Goal: Obtain resource: Download file/media

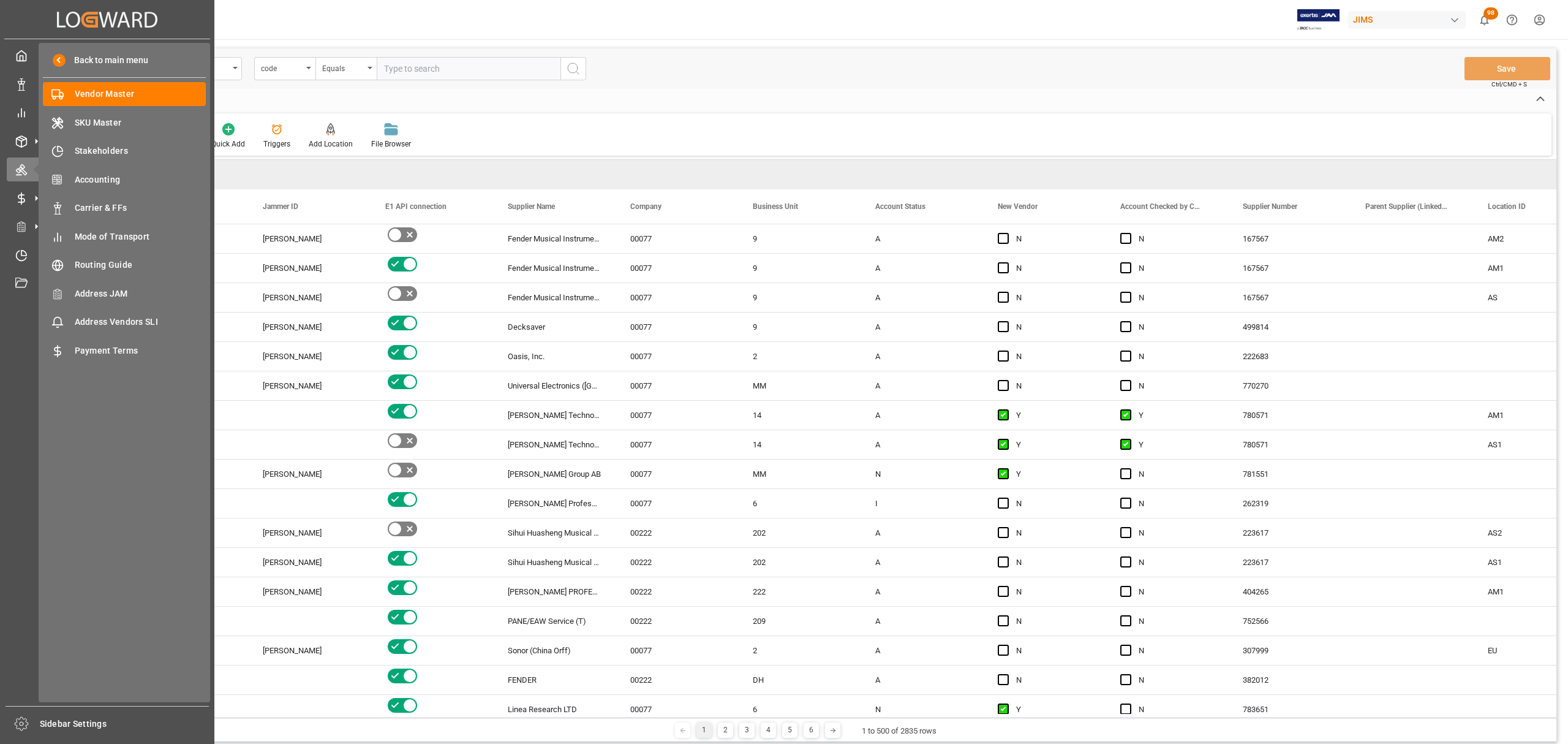
click at [725, 25] on div "Vendor Master Home Vendor Master JIMS 98 Notifications Only show unread All Wat…" at bounding box center [801, 19] width 1534 height 39
click at [104, 146] on span "Stakeholders" at bounding box center [140, 150] width 132 height 12
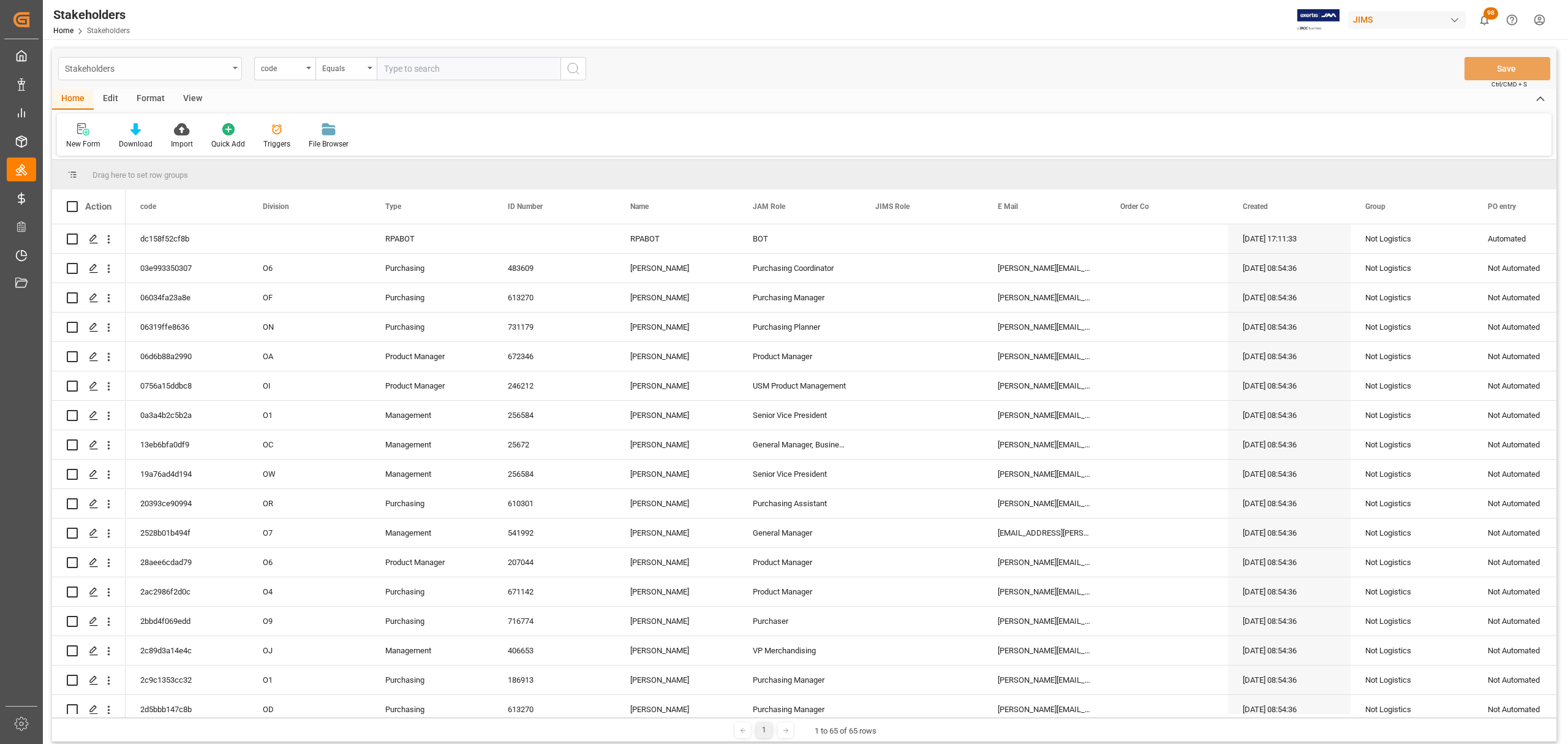
click at [231, 62] on div "Stakeholders" at bounding box center [150, 68] width 184 height 23
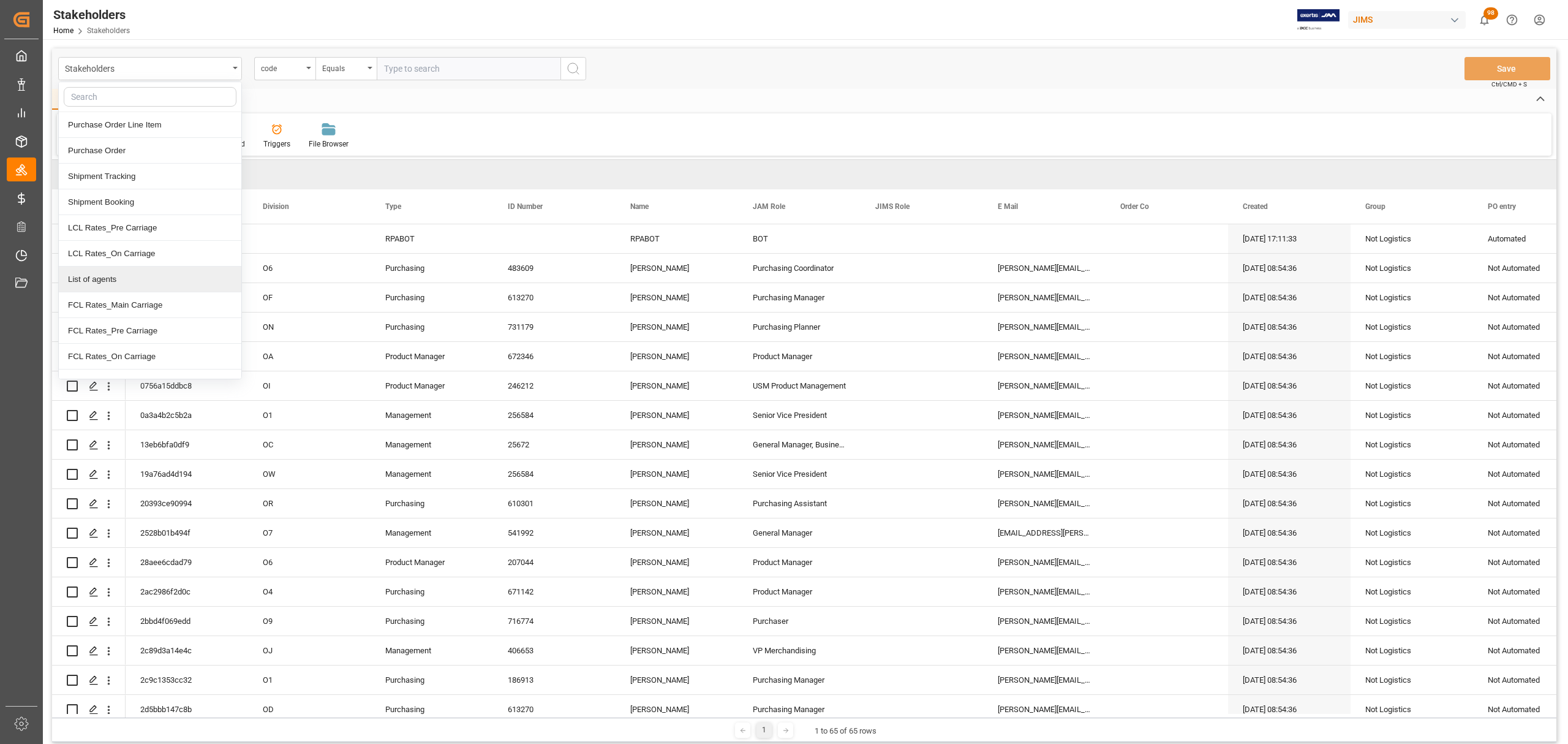
click at [567, 109] on div "Home Edit Format View" at bounding box center [804, 99] width 1505 height 21
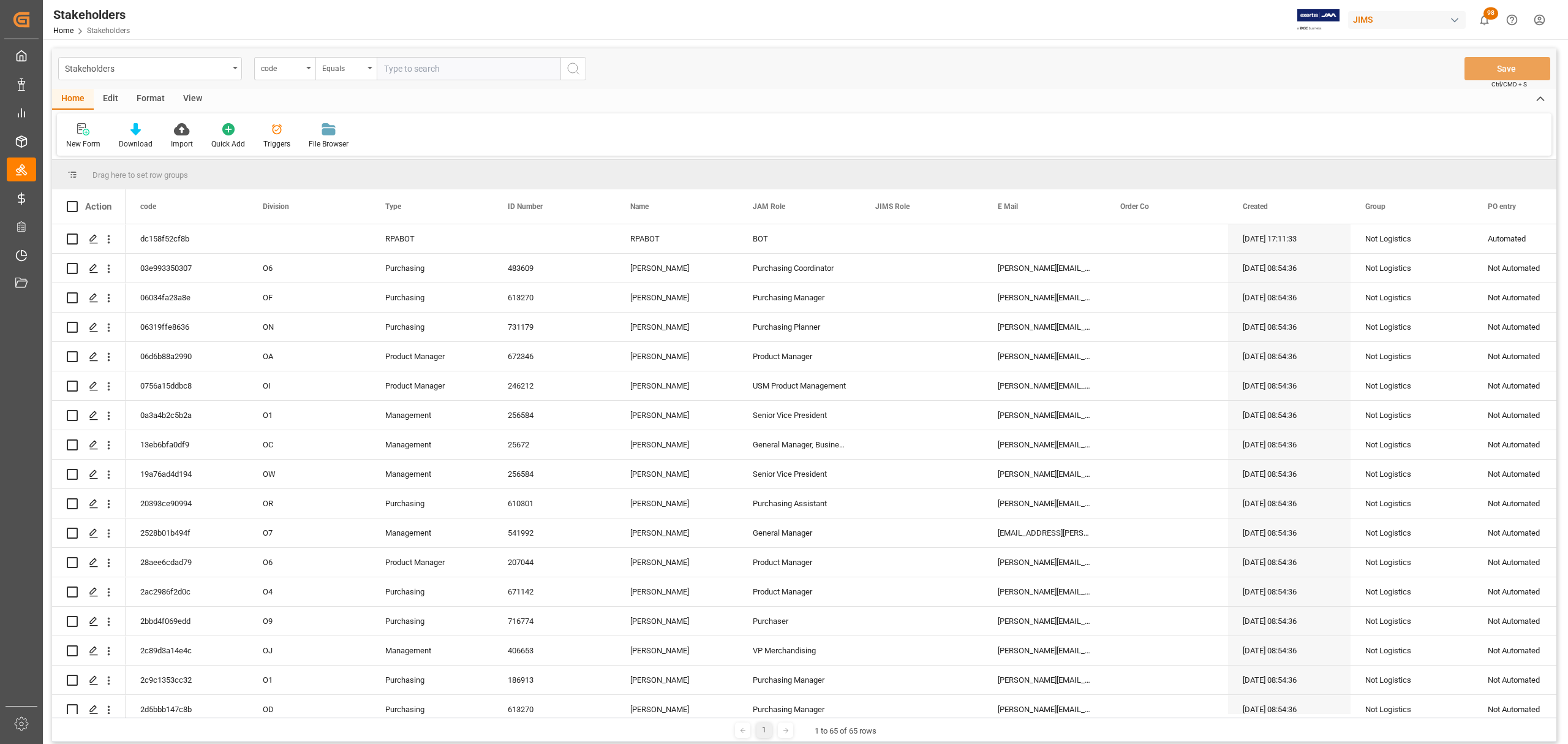
click at [242, 66] on div "Stakeholders code Equals" at bounding box center [323, 68] width 528 height 23
click at [232, 67] on div "Stakeholders" at bounding box center [150, 68] width 184 height 23
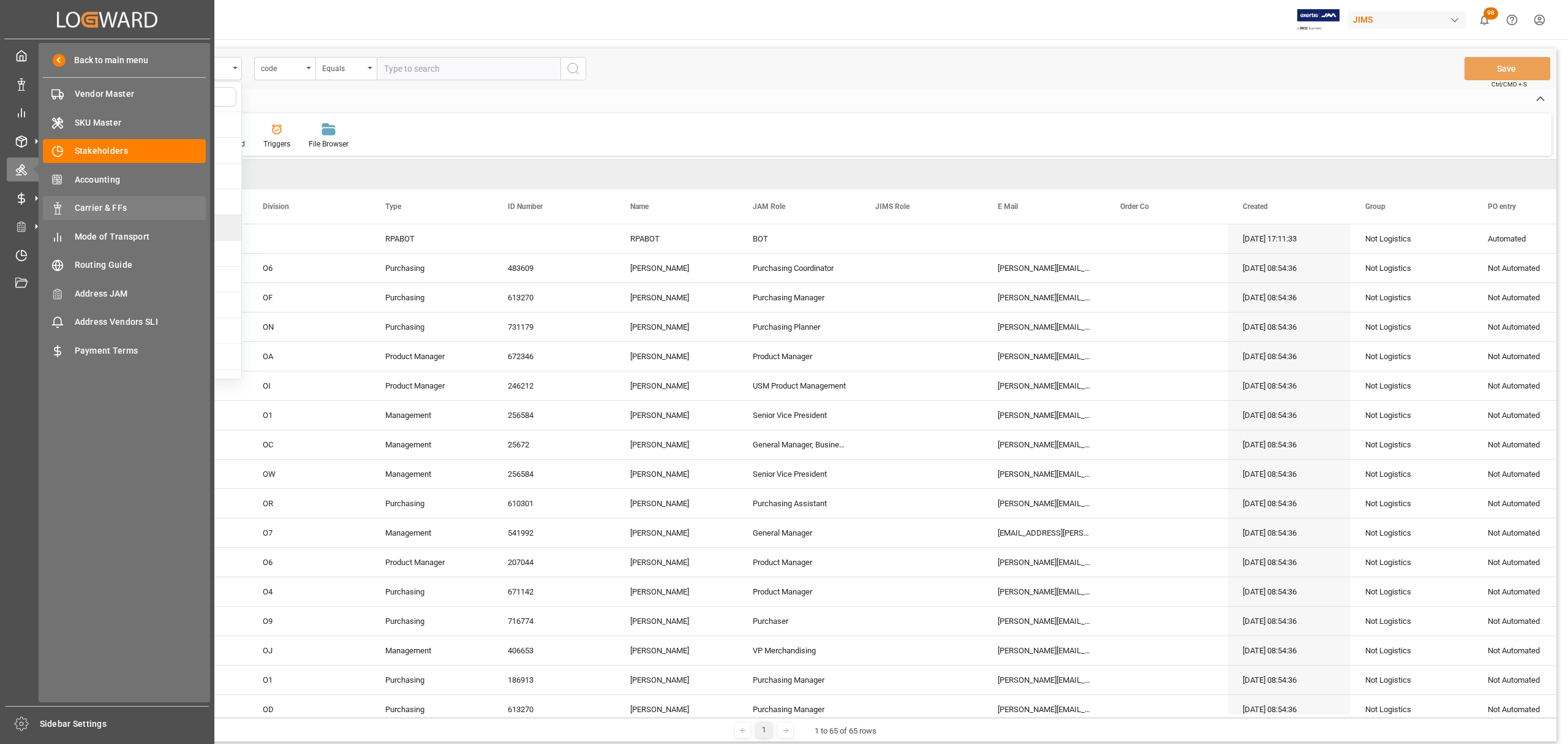
click at [115, 197] on div "Carrier & FFs Carrier & FFs" at bounding box center [125, 208] width 163 height 24
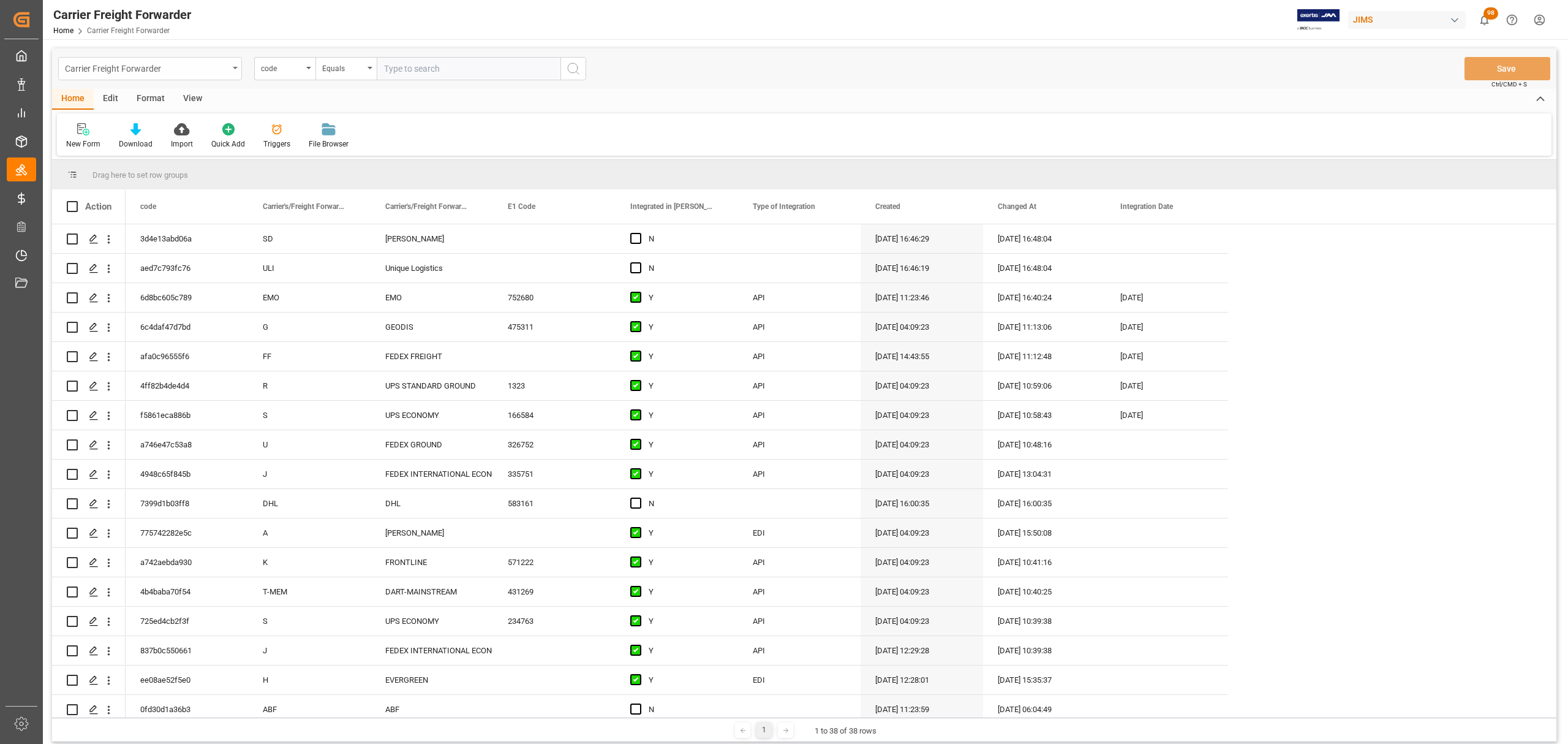
click at [229, 67] on div "Carrier Freight Forwarder" at bounding box center [150, 68] width 184 height 23
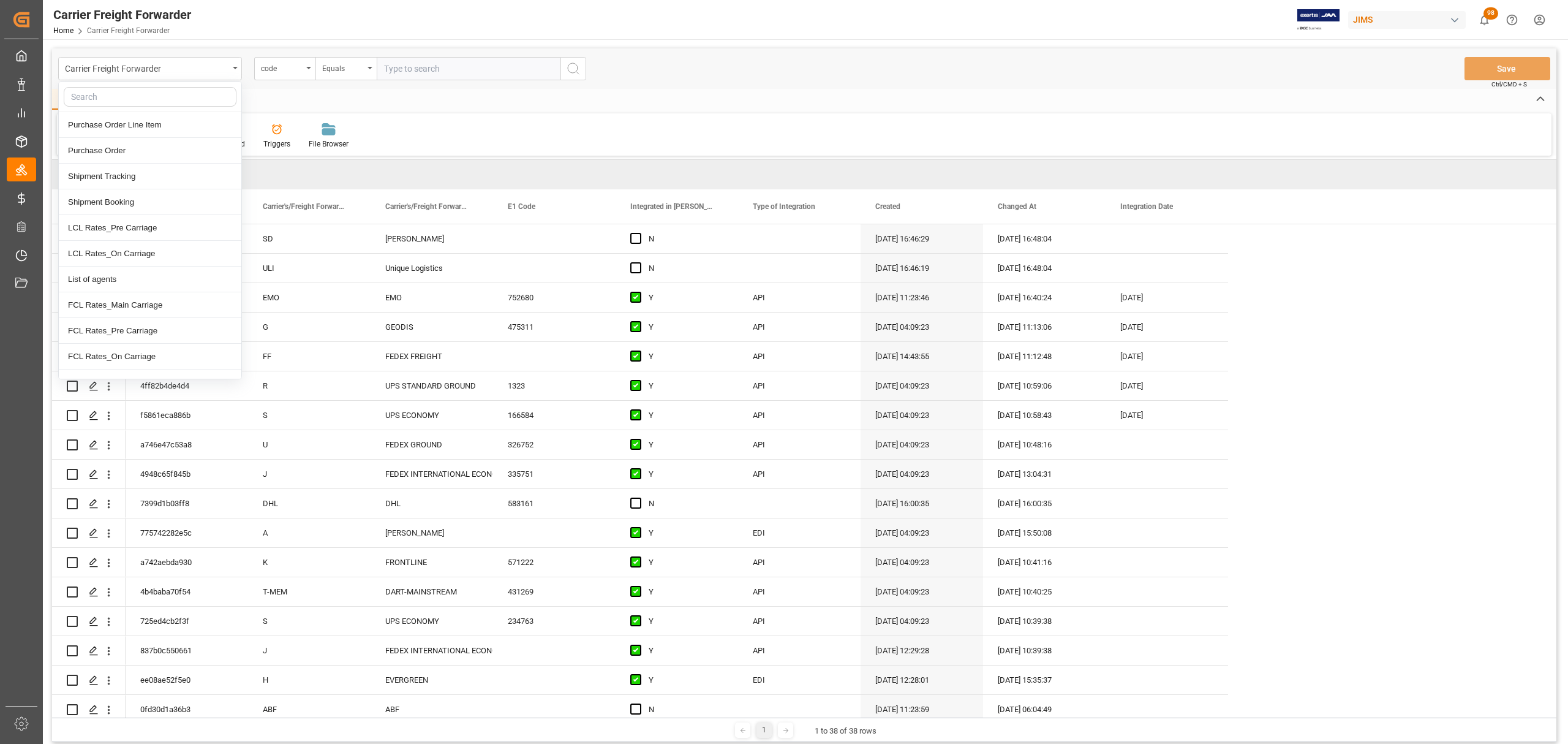
click at [518, 111] on div "Home Edit Format View New Form Download Import Quick Add Triggers File Browser" at bounding box center [804, 121] width 1505 height 66
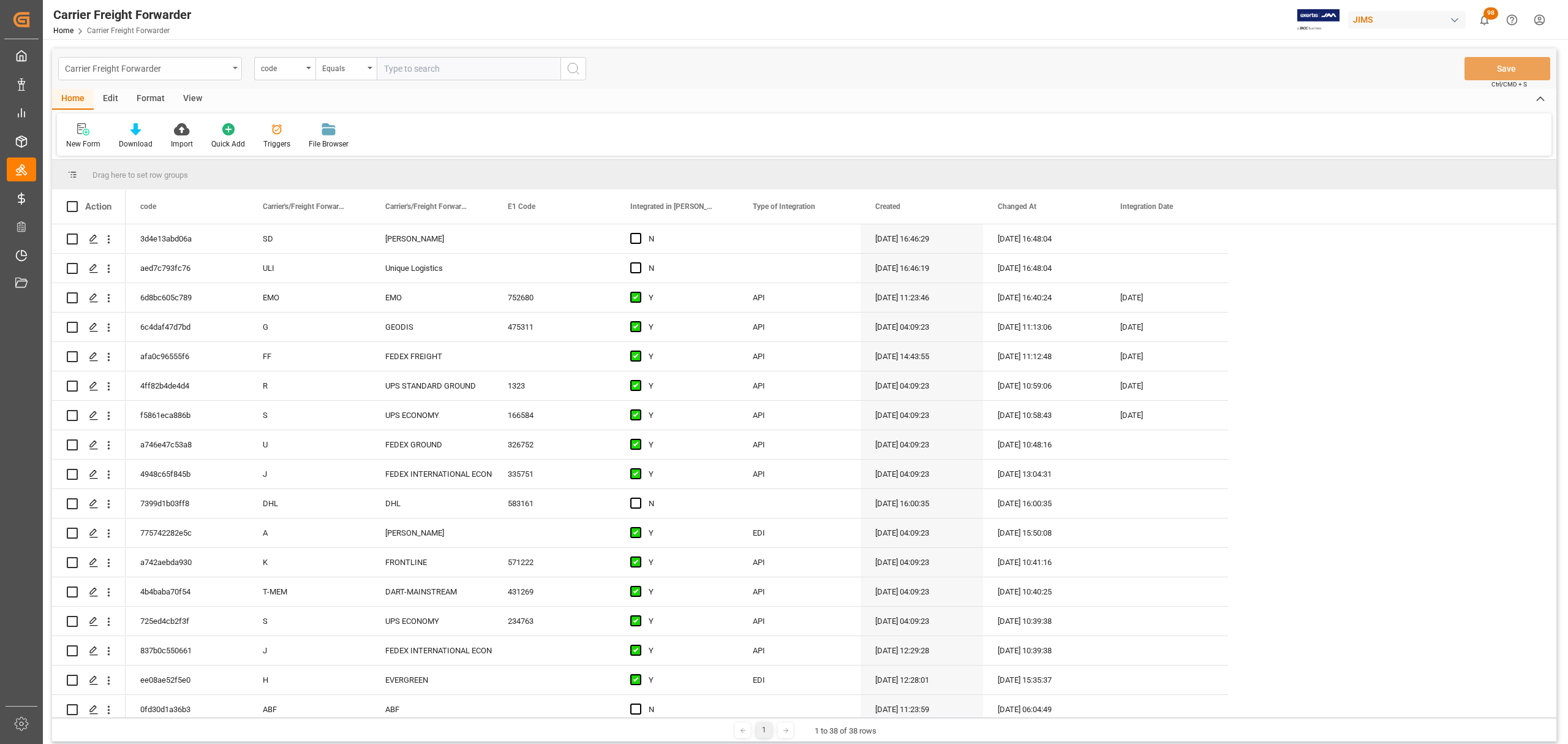
click at [240, 63] on div "Carrier Freight Forwarder" at bounding box center [150, 68] width 184 height 23
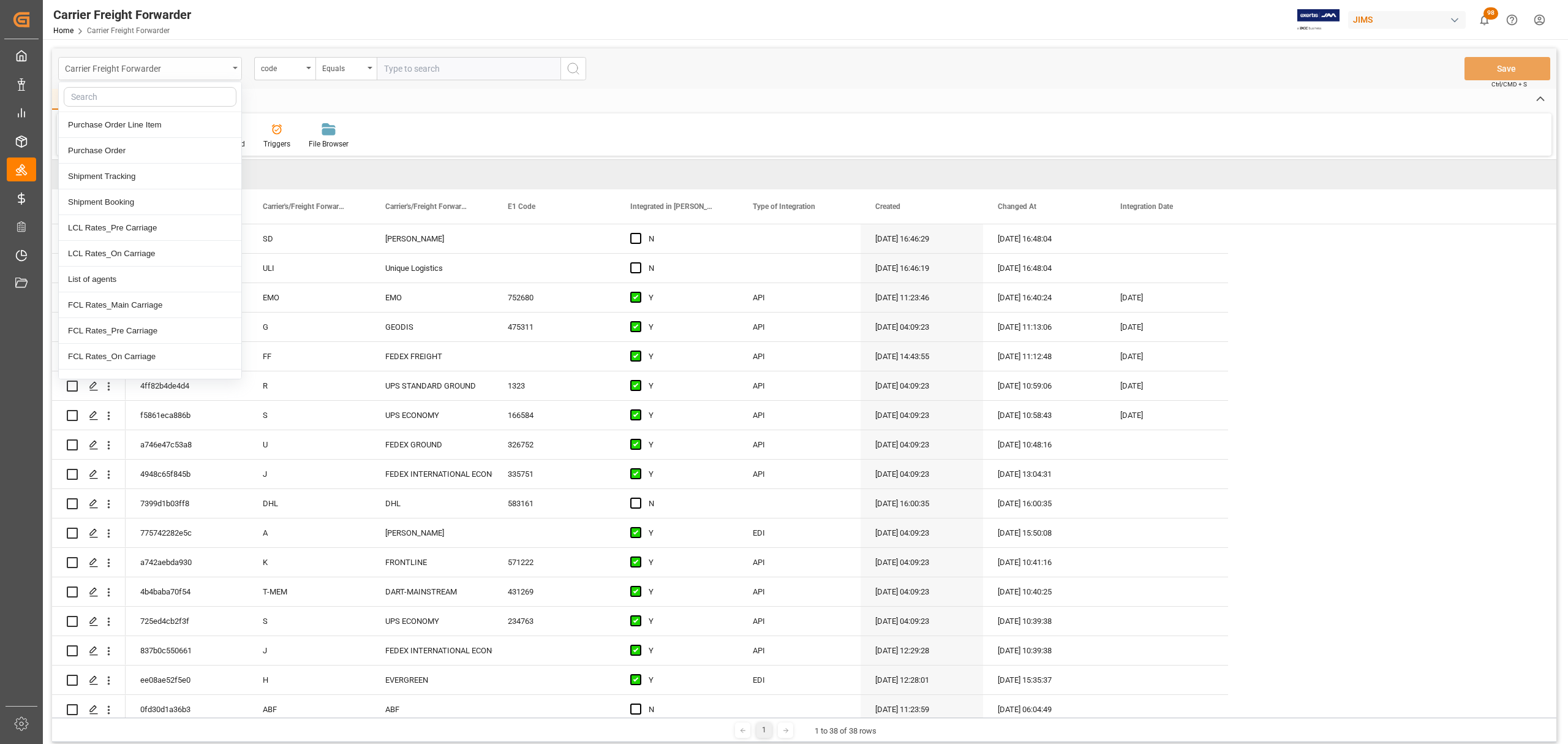
click at [238, 63] on div "Carrier Freight Forwarder" at bounding box center [150, 68] width 184 height 23
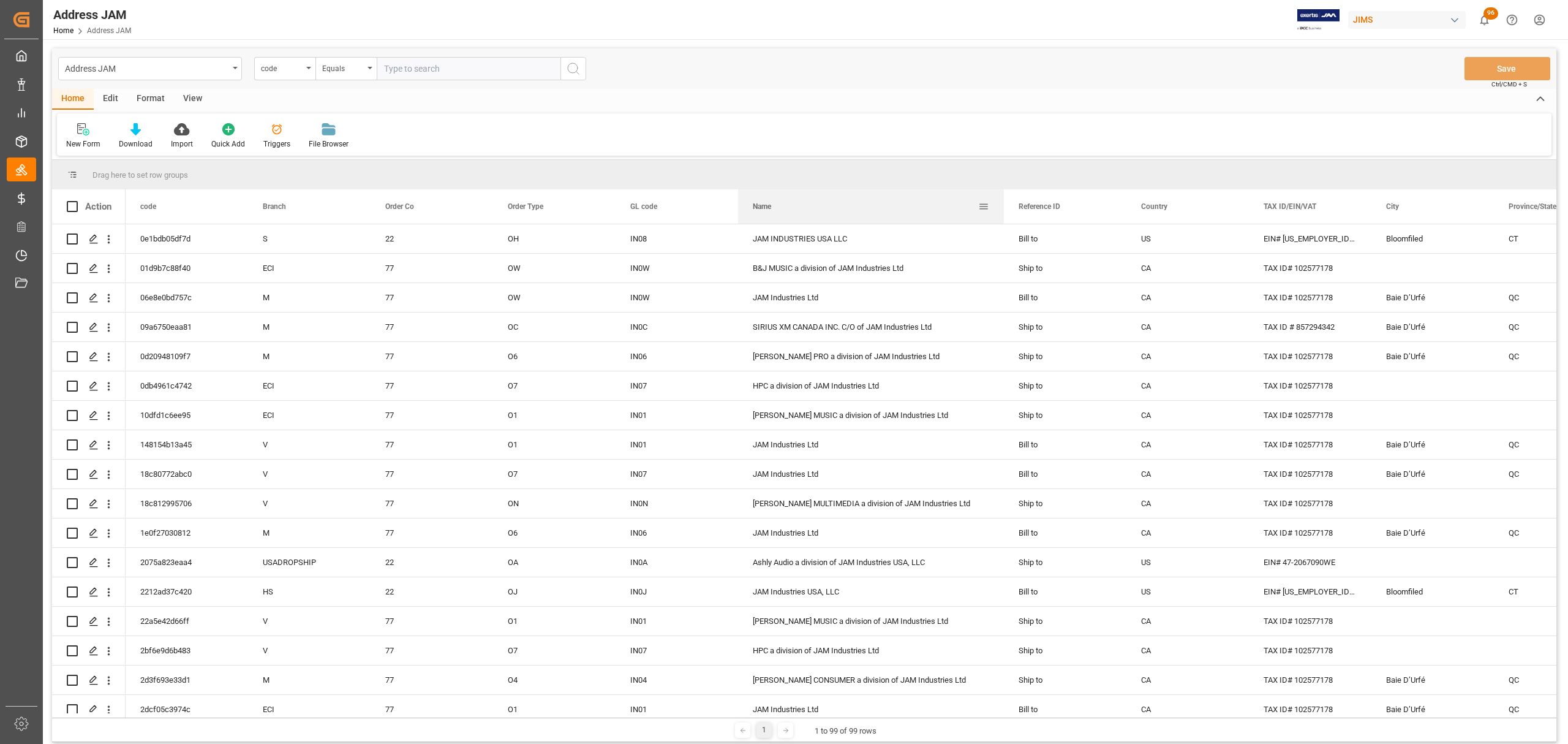
drag, startPoint x: 859, startPoint y: 201, endPoint x: 1002, endPoint y: 212, distance: 143.4
click at [1002, 212] on div at bounding box center [1003, 207] width 5 height 35
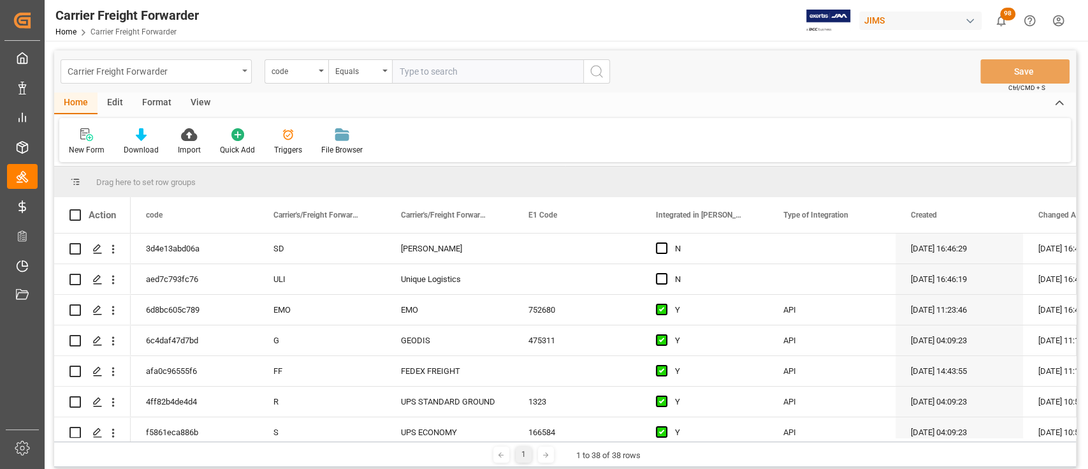
click at [203, 65] on div "Carrier Freight Forwarder" at bounding box center [153, 70] width 170 height 16
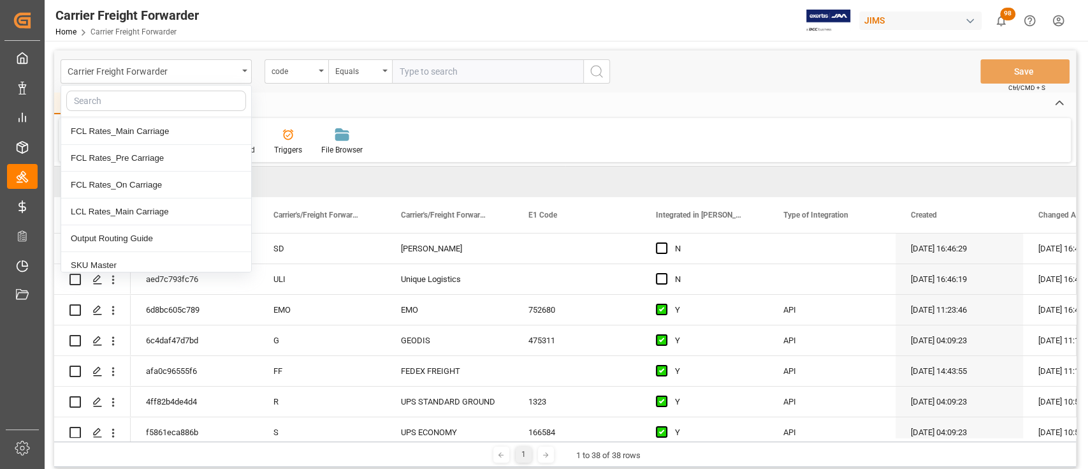
scroll to position [255, 0]
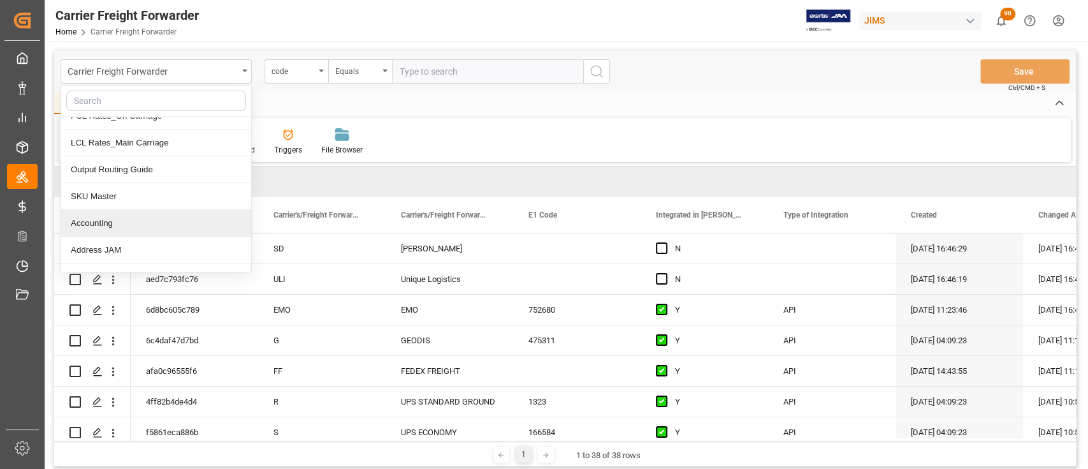
drag, startPoint x: 106, startPoint y: 221, endPoint x: 94, endPoint y: 219, distance: 11.5
click at [94, 219] on div "Accounting" at bounding box center [156, 223] width 190 height 27
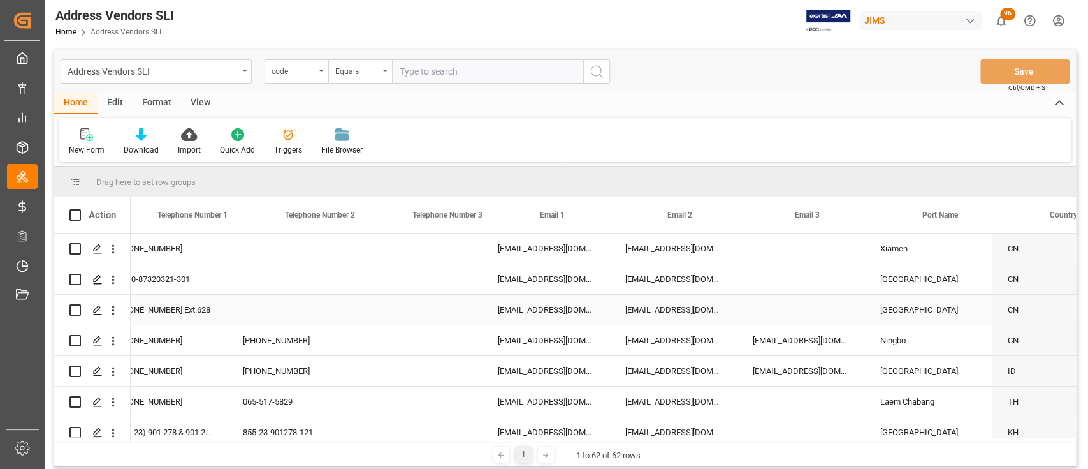
scroll to position [0, 1422]
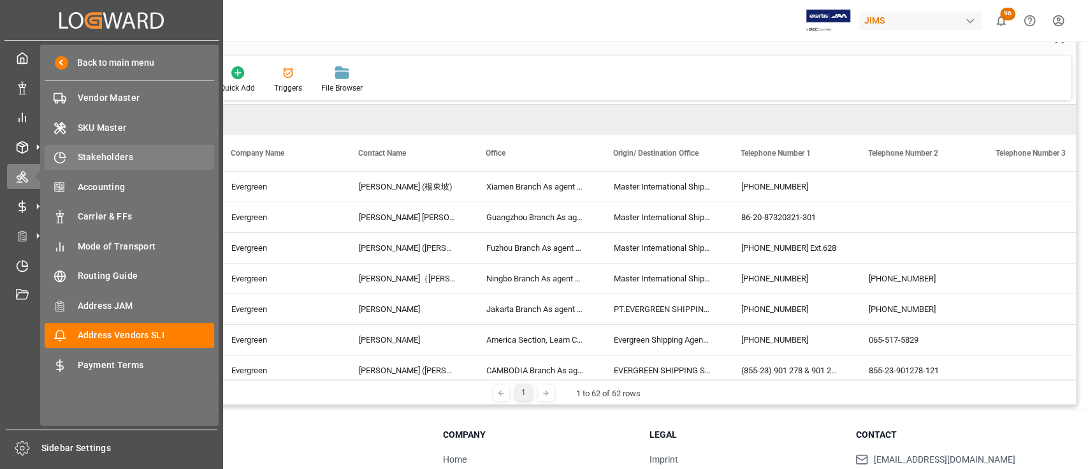
click at [112, 152] on span "Stakeholders" at bounding box center [146, 156] width 137 height 13
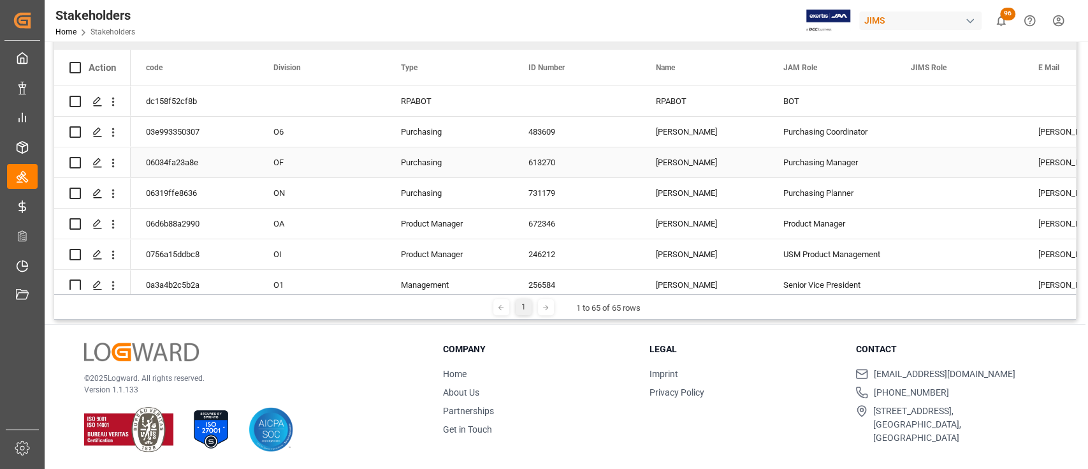
scroll to position [71, 0]
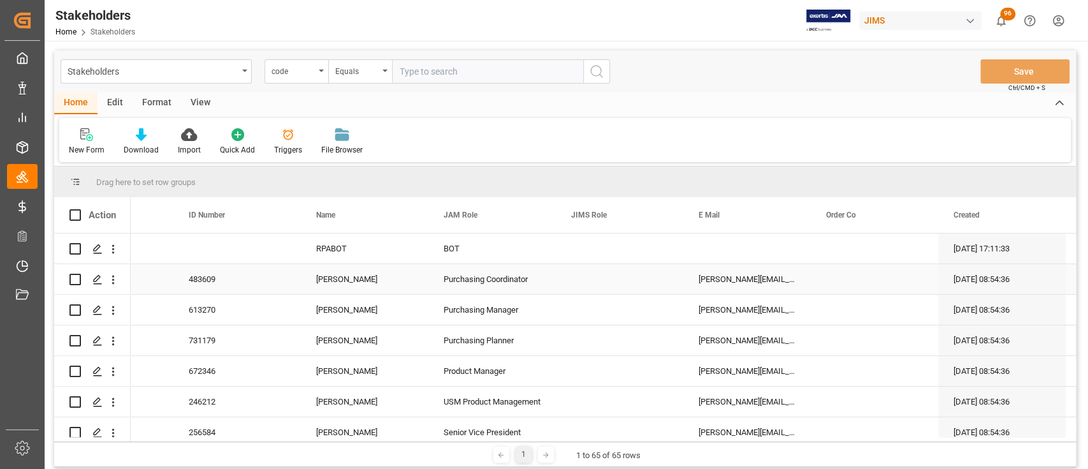
drag, startPoint x: 738, startPoint y: 277, endPoint x: 696, endPoint y: 263, distance: 44.2
click at [738, 277] on div "Helene.Bleho@EriksonPro.com" at bounding box center [747, 279] width 128 height 30
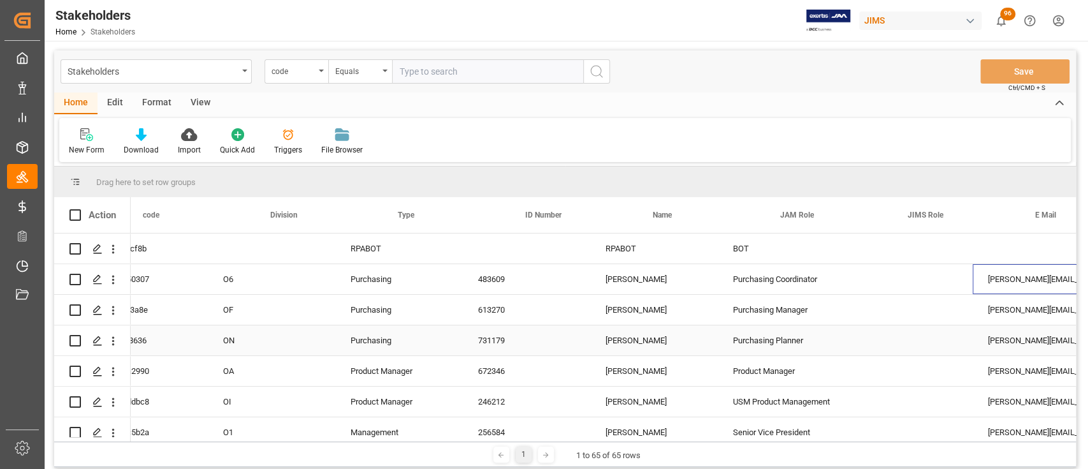
scroll to position [0, 0]
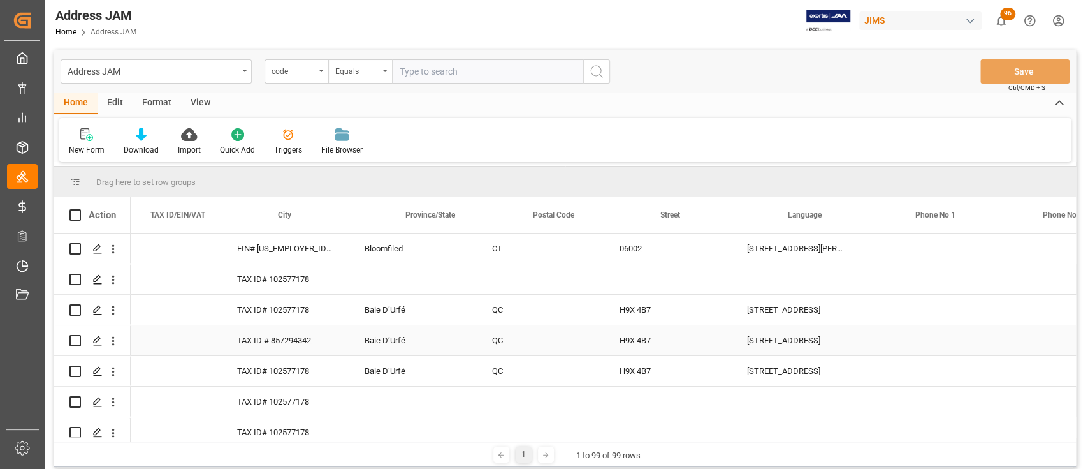
scroll to position [0, 1206]
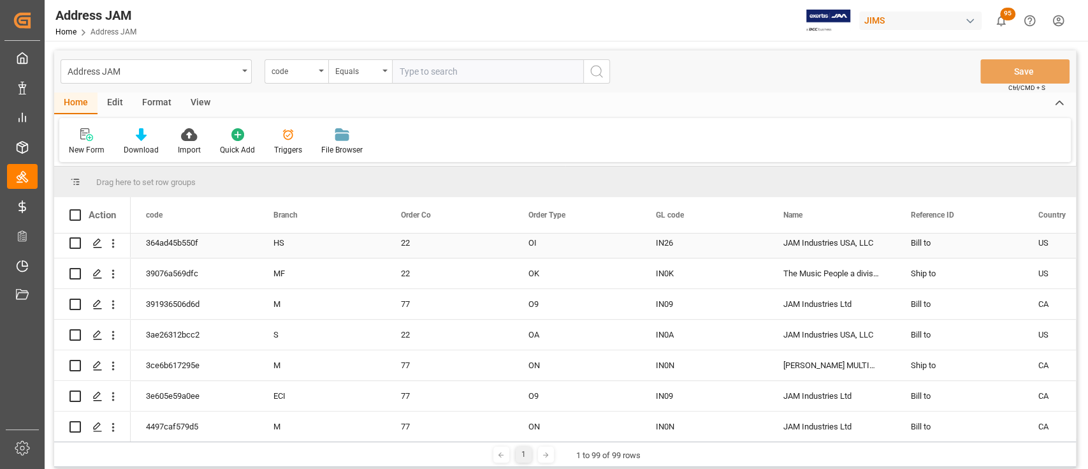
scroll to position [595, 0]
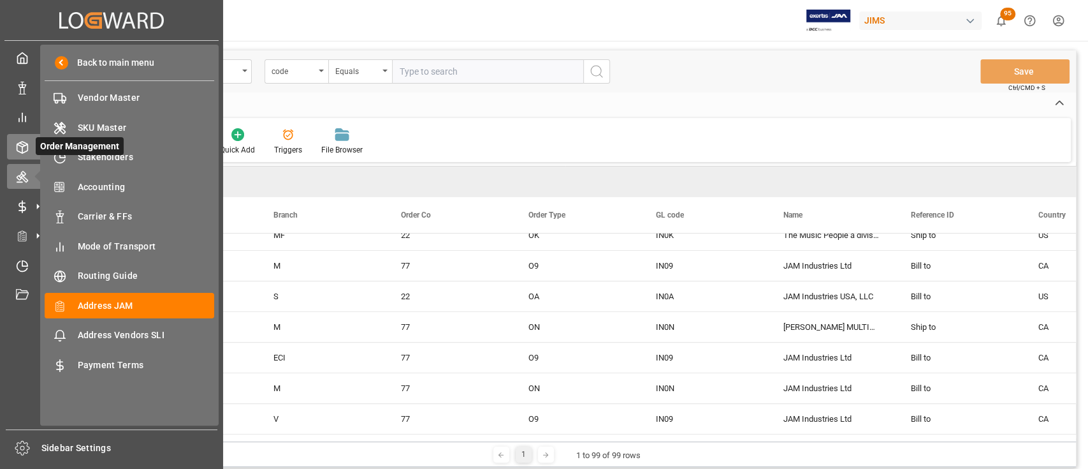
click at [24, 142] on icon at bounding box center [22, 147] width 13 height 13
click at [20, 139] on div "Order Management Order Management" at bounding box center [111, 146] width 209 height 25
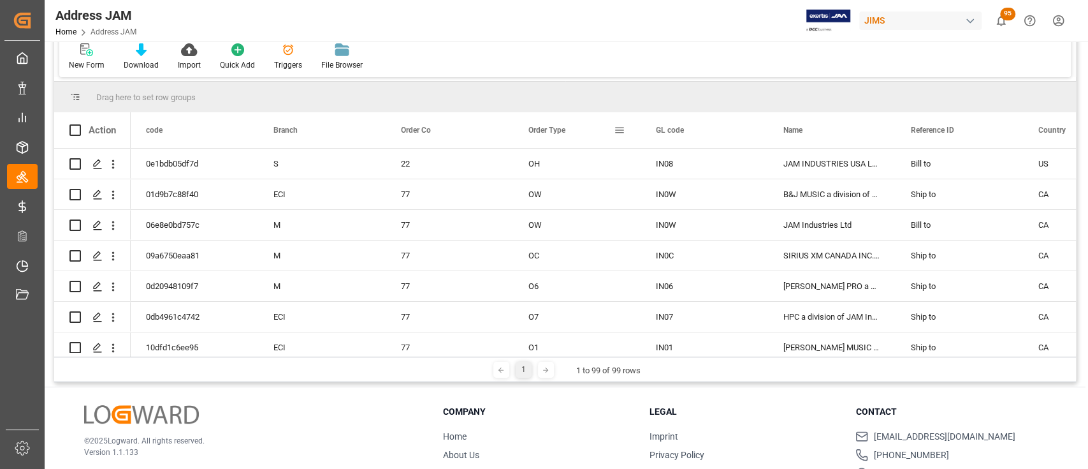
scroll to position [0, 0]
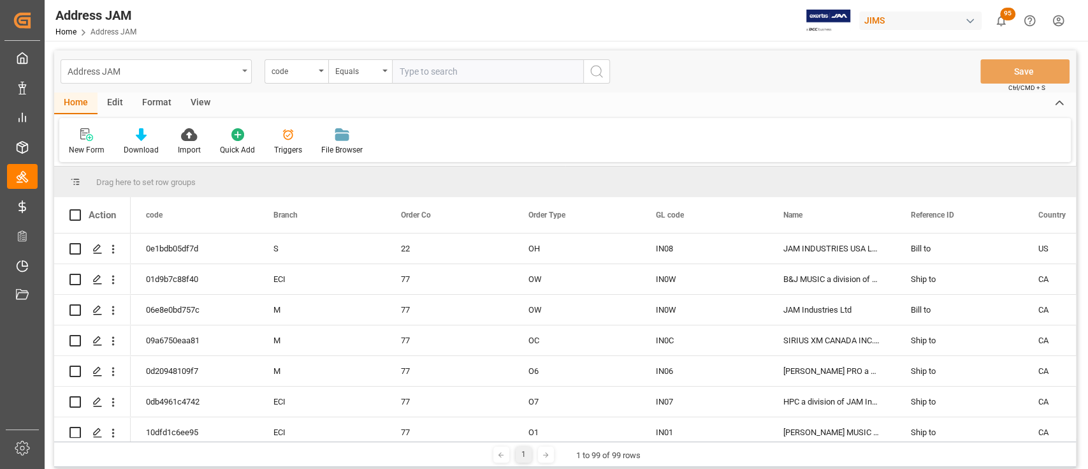
click at [250, 75] on div "Address JAM" at bounding box center [156, 71] width 191 height 24
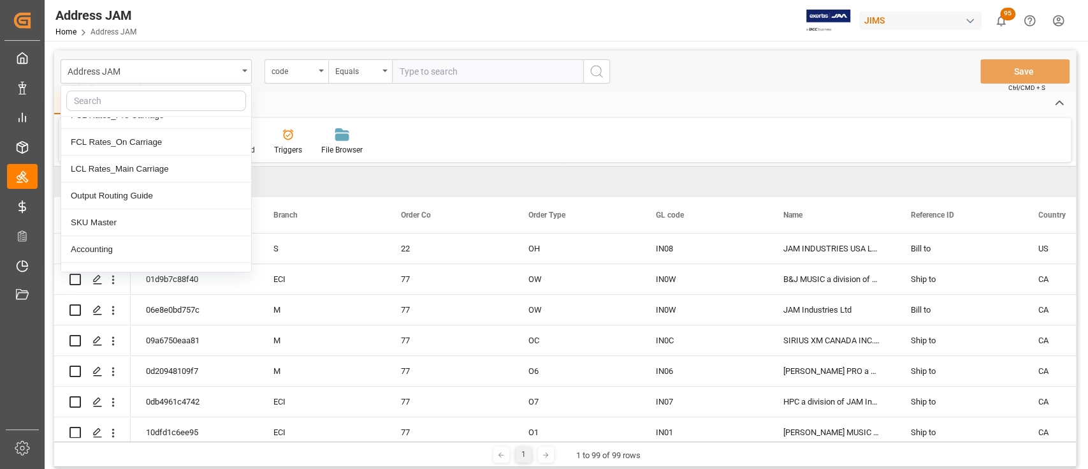
scroll to position [255, 0]
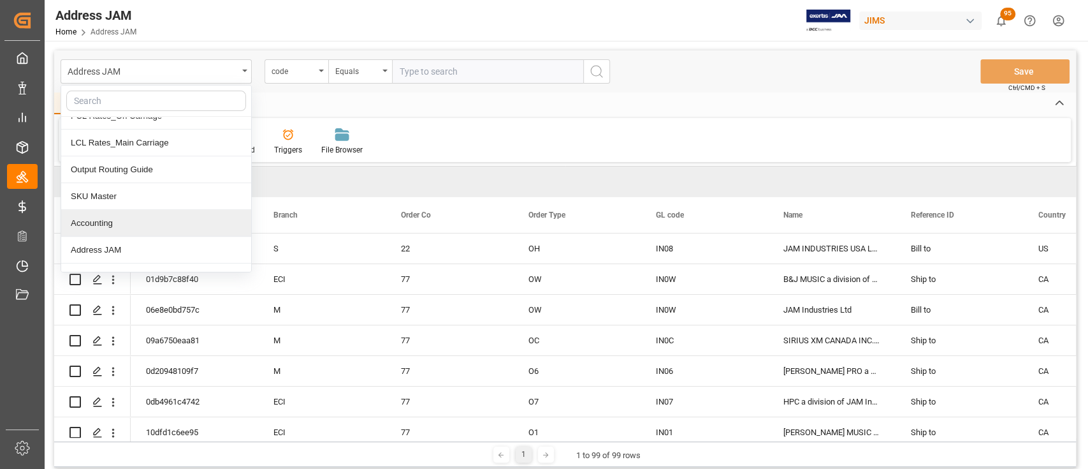
click at [138, 221] on div "Accounting" at bounding box center [156, 223] width 190 height 27
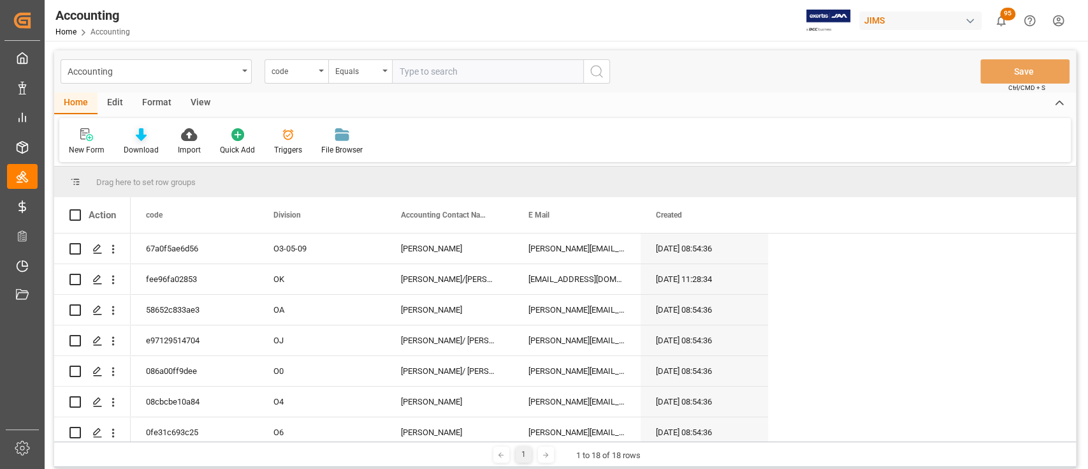
click at [137, 140] on icon at bounding box center [141, 134] width 11 height 13
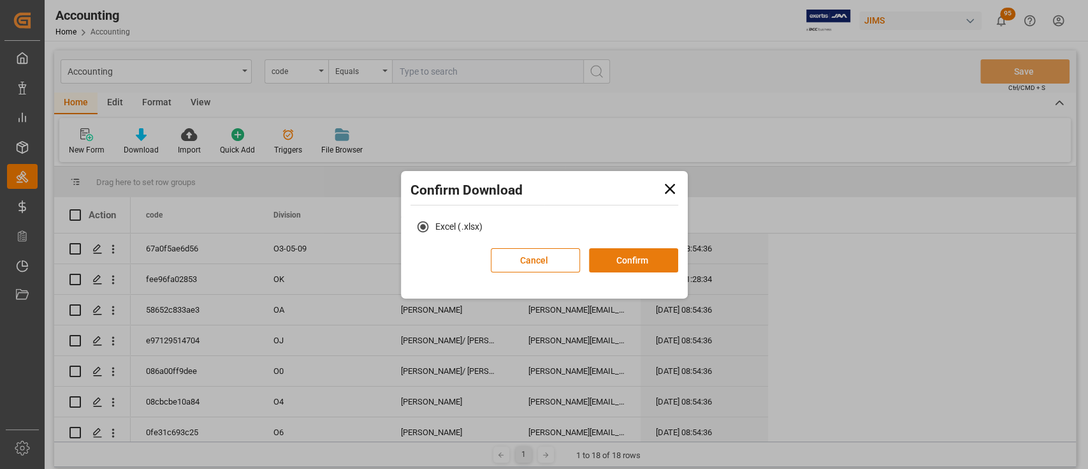
click at [652, 257] on button "Confirm" at bounding box center [633, 260] width 89 height 24
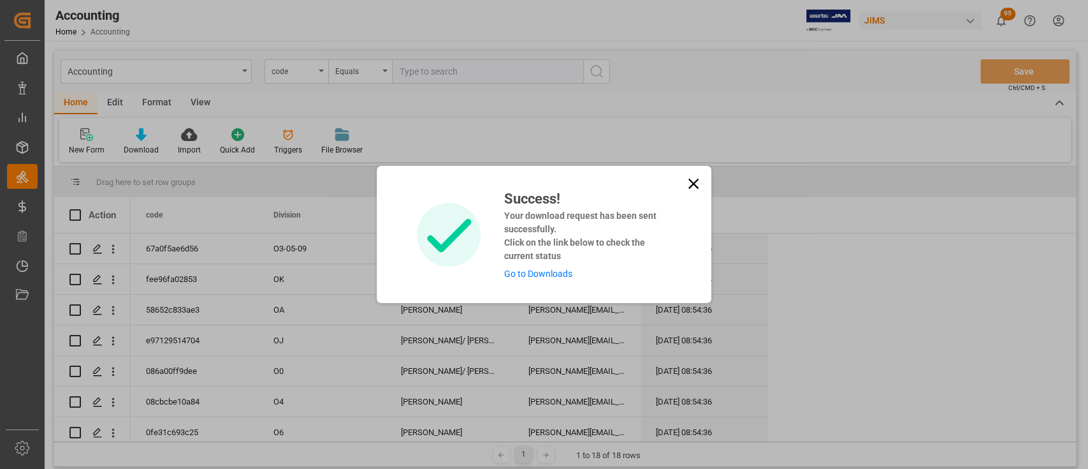
click at [539, 273] on link "Go to Downloads" at bounding box center [538, 273] width 68 height 10
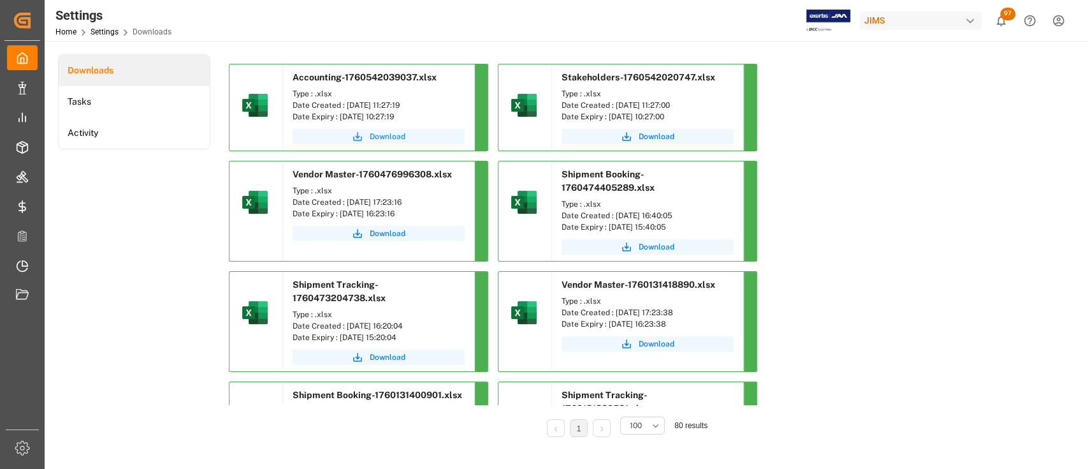
click at [388, 138] on span "Download" at bounding box center [388, 136] width 36 height 11
click at [654, 134] on span "Download" at bounding box center [657, 136] width 36 height 11
drag, startPoint x: 979, startPoint y: 186, endPoint x: 981, endPoint y: 163, distance: 23.1
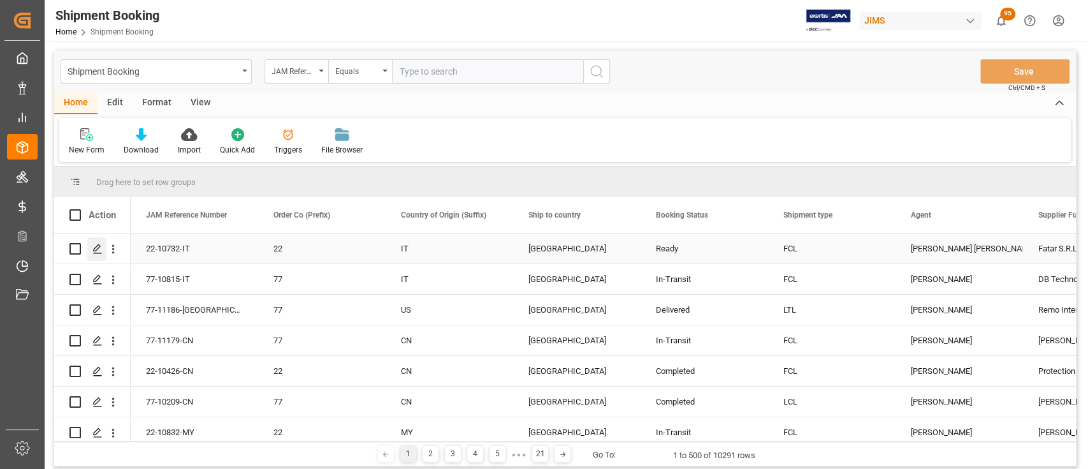
click at [98, 251] on icon "Press SPACE to select this row." at bounding box center [97, 249] width 10 height 10
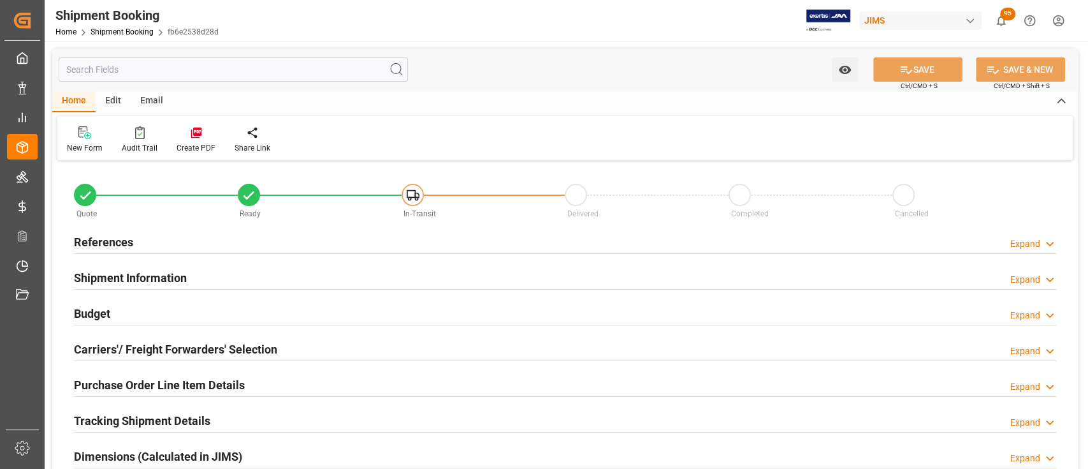
type input "2"
type input "109"
type input "09-20-2025"
click at [191, 239] on div "References Expand" at bounding box center [565, 241] width 983 height 24
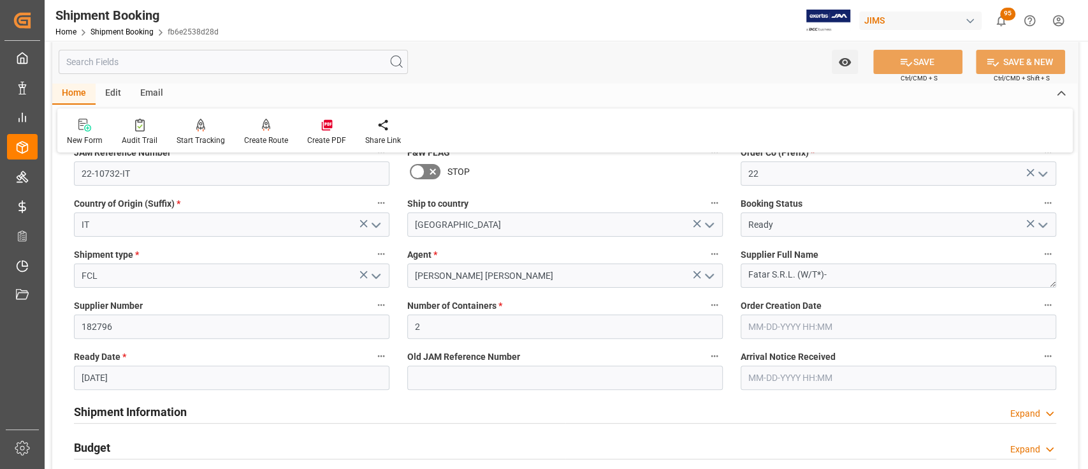
scroll to position [255, 0]
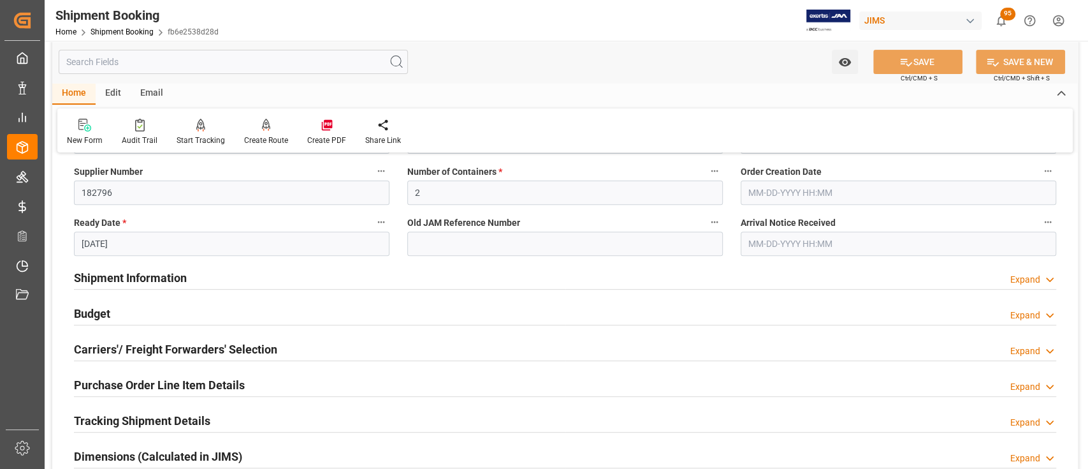
click at [186, 277] on h2 "Shipment Information" at bounding box center [130, 277] width 113 height 17
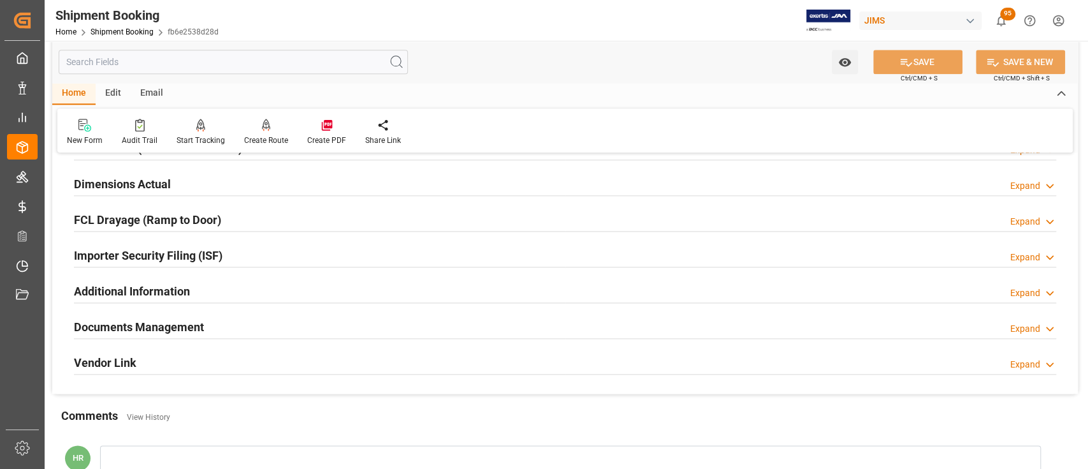
scroll to position [1105, 0]
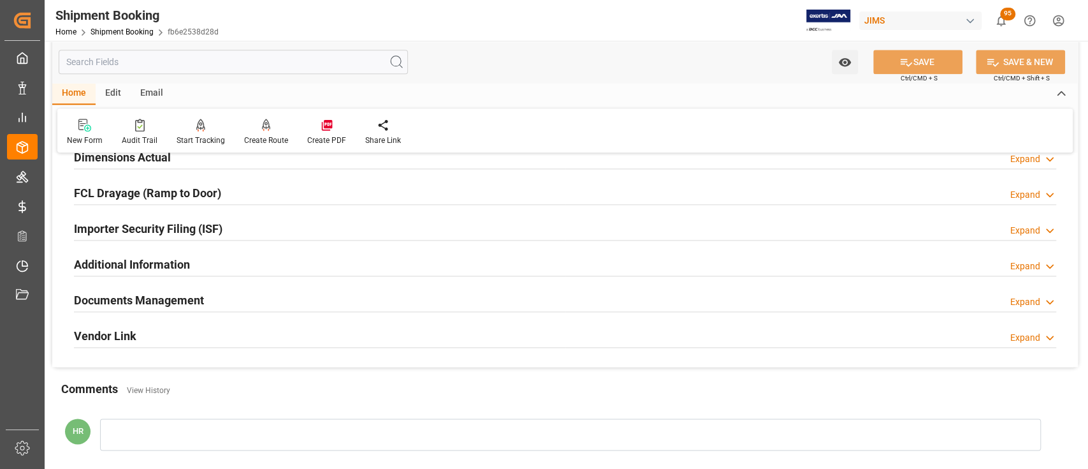
click at [177, 298] on h2 "Documents Management" at bounding box center [139, 299] width 130 height 17
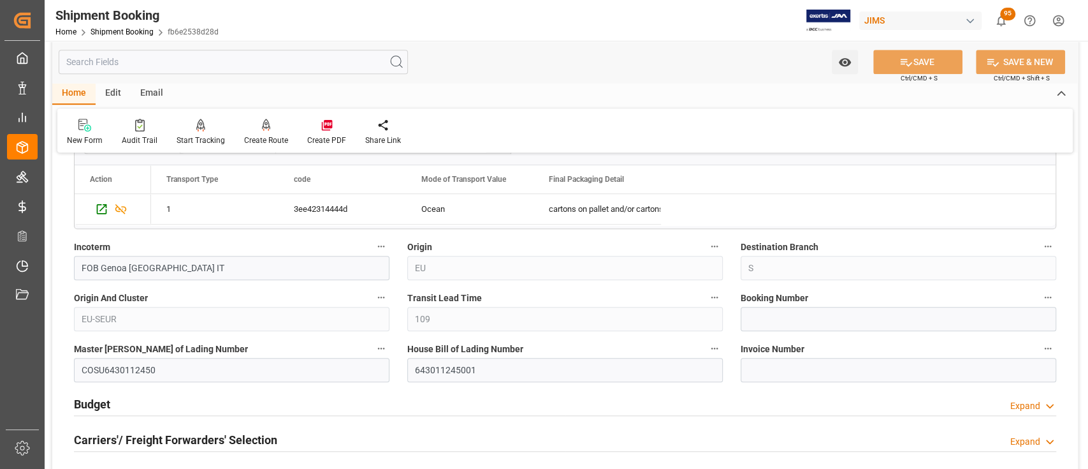
scroll to position [765, 0]
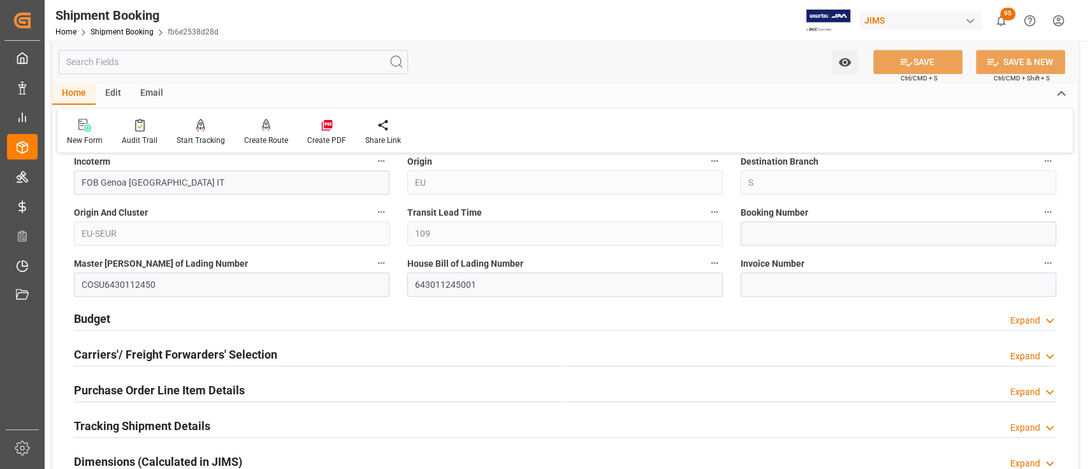
click at [291, 349] on div "Carriers'/ Freight Forwarders' Selection Expand" at bounding box center [565, 353] width 983 height 24
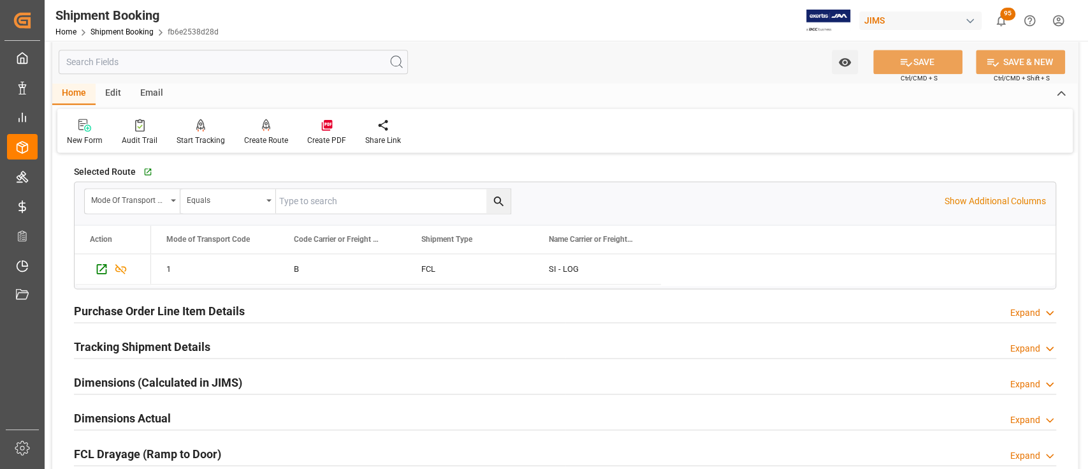
scroll to position [1190, 0]
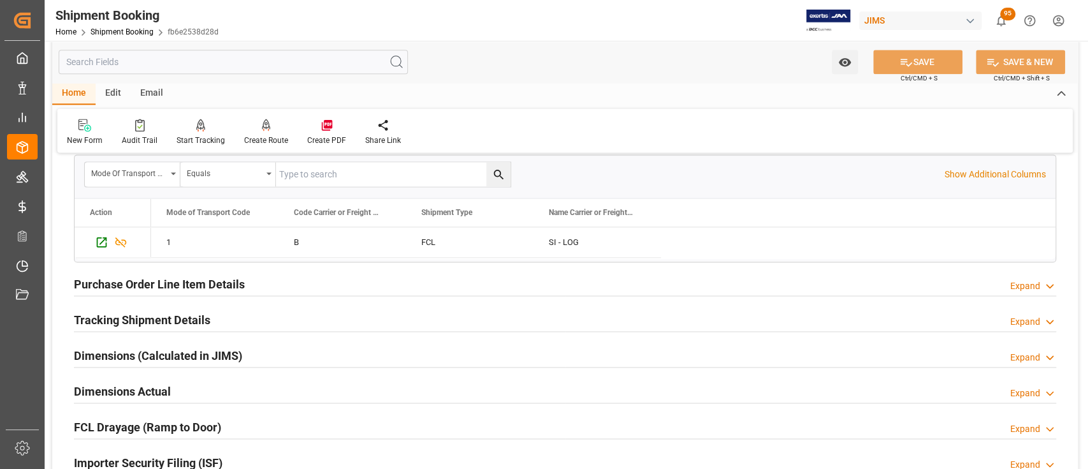
click at [217, 284] on h2 "Purchase Order Line Item Details" at bounding box center [159, 283] width 171 height 17
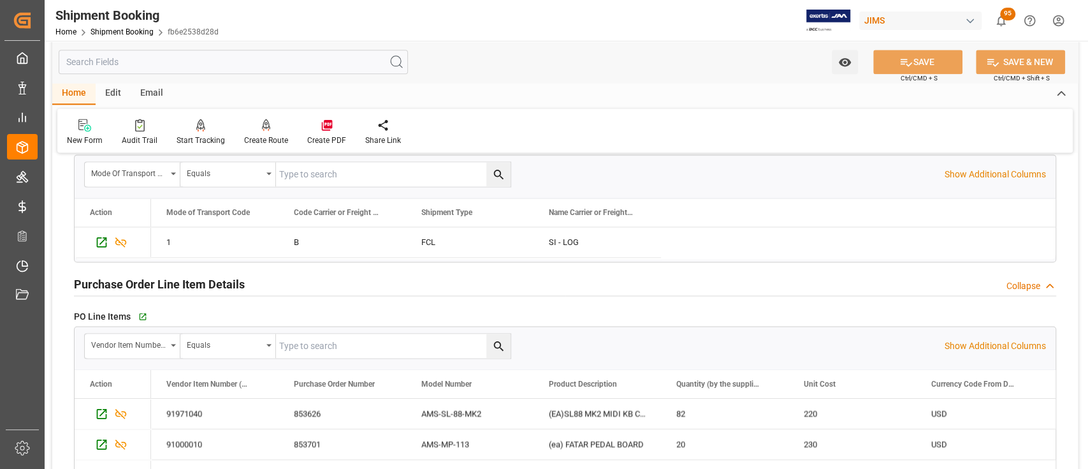
click at [238, 278] on h2 "Purchase Order Line Item Details" at bounding box center [159, 283] width 171 height 17
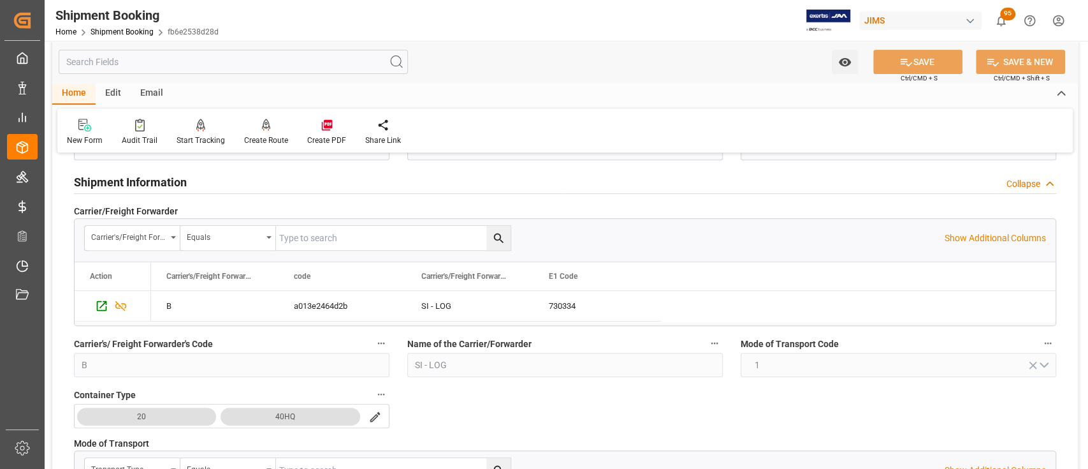
scroll to position [255, 0]
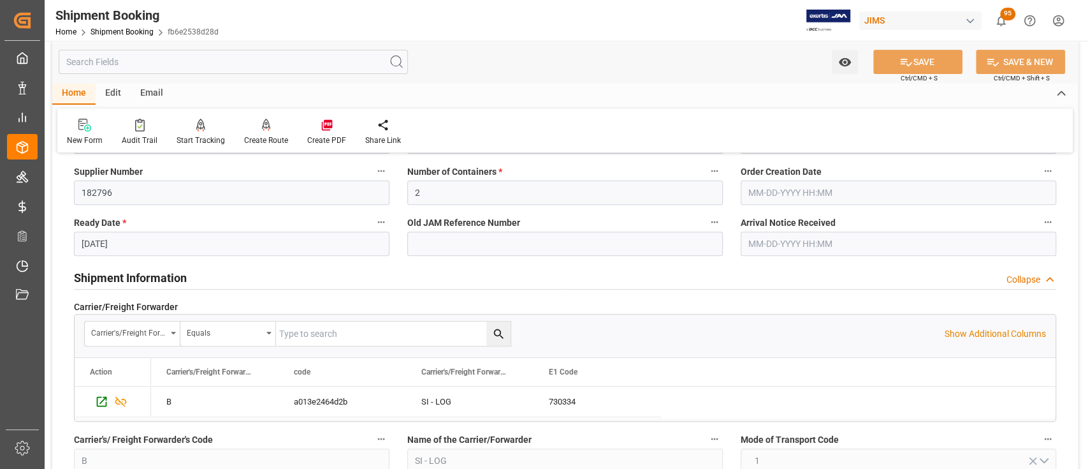
click at [199, 275] on div "Shipment Information Collapse" at bounding box center [565, 277] width 983 height 24
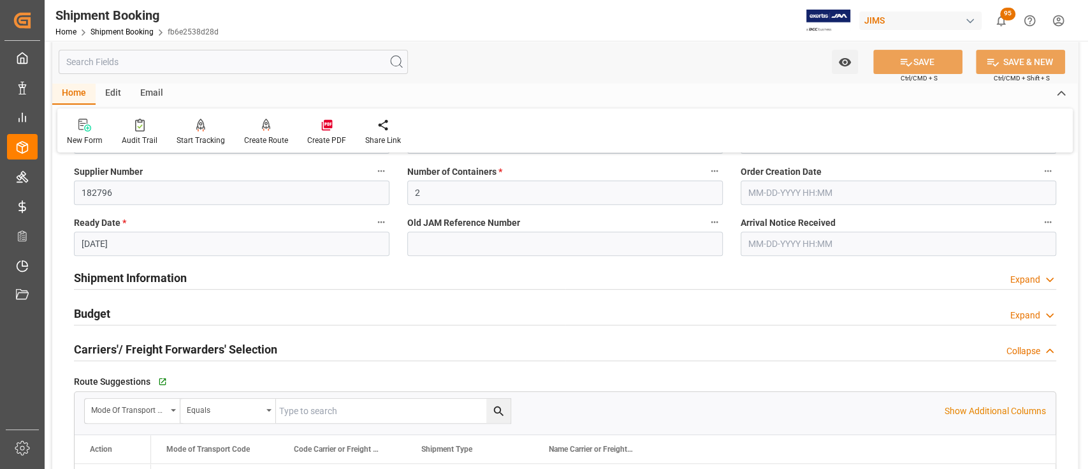
click at [185, 349] on h2 "Carriers'/ Freight Forwarders' Selection" at bounding box center [175, 348] width 203 height 17
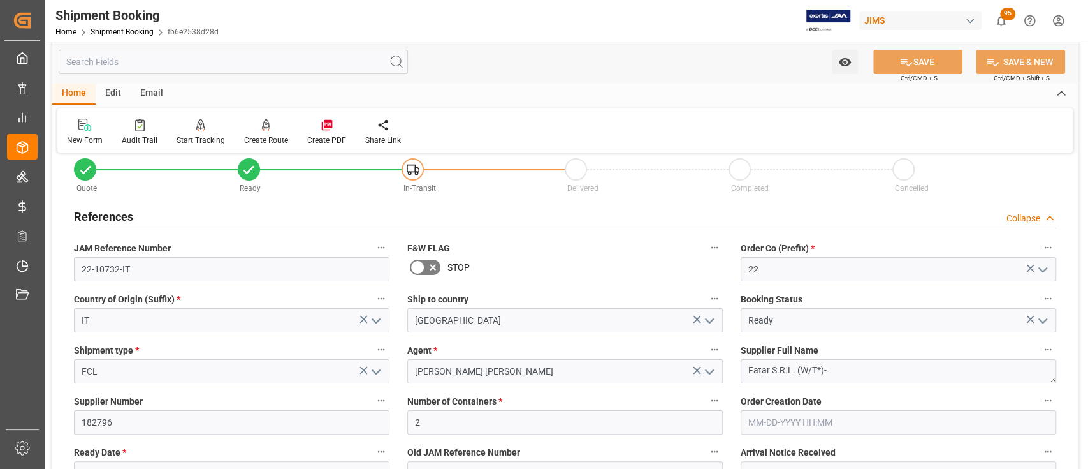
scroll to position [0, 0]
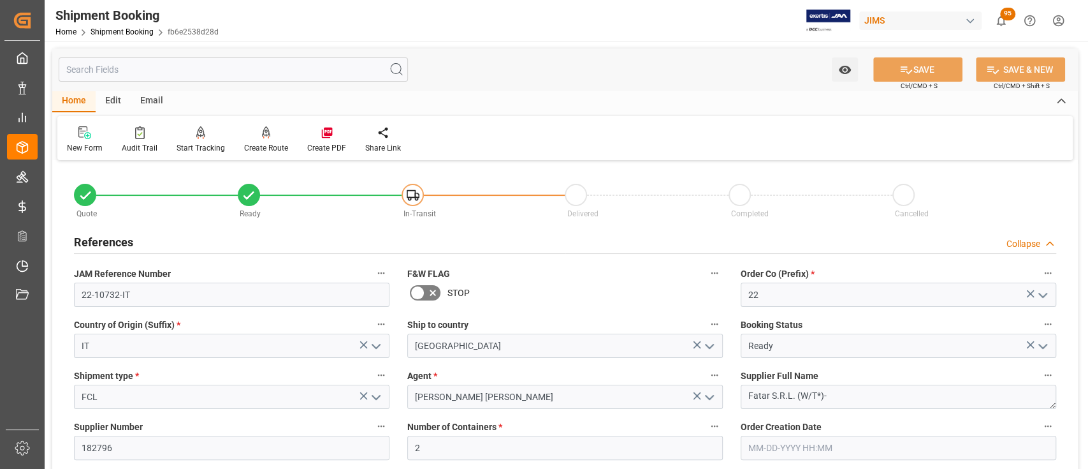
click at [179, 243] on div "References Collapse" at bounding box center [565, 241] width 983 height 24
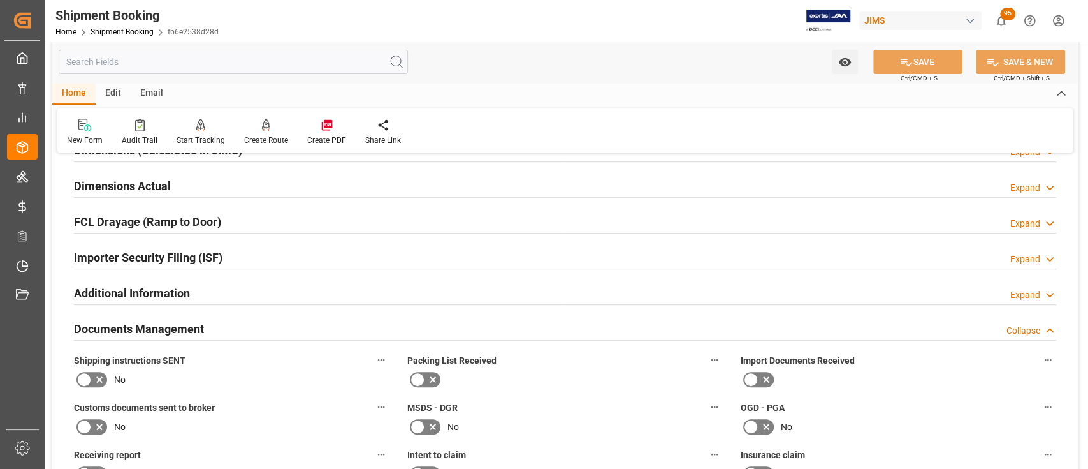
scroll to position [340, 0]
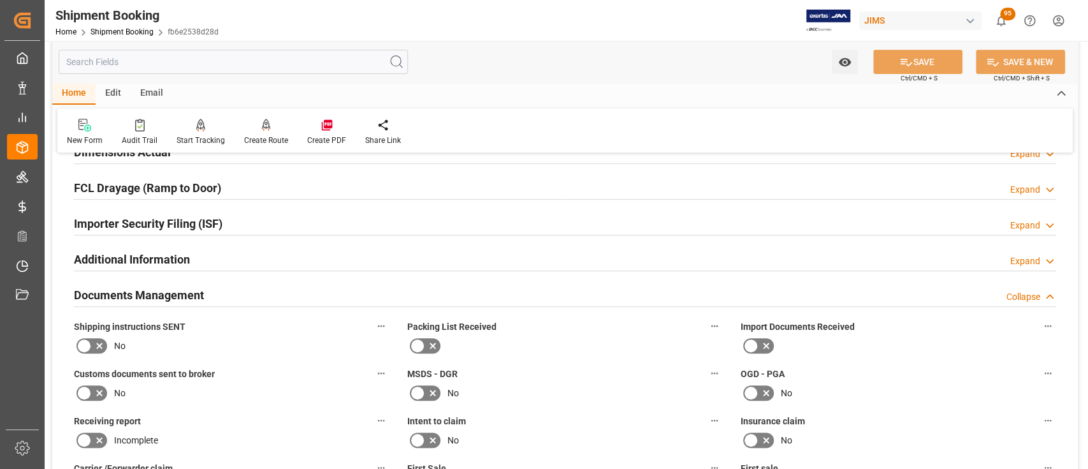
click at [179, 293] on h2 "Documents Management" at bounding box center [139, 294] width 130 height 17
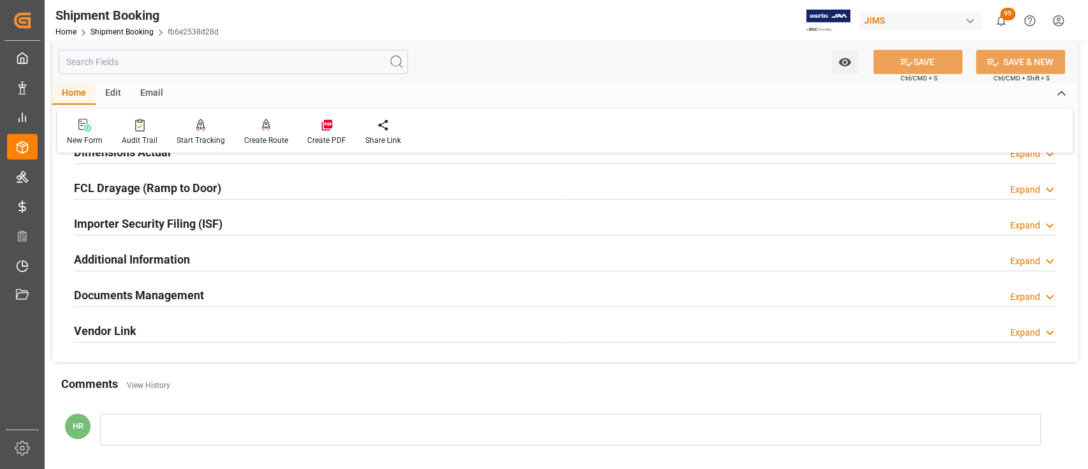
click at [193, 289] on h2 "Documents Management" at bounding box center [139, 294] width 130 height 17
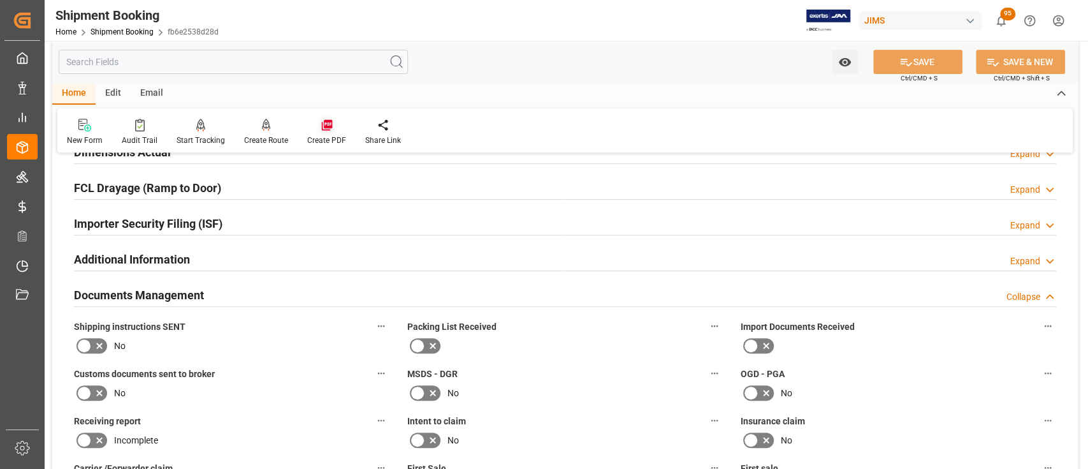
click at [321, 126] on icon at bounding box center [326, 125] width 11 height 11
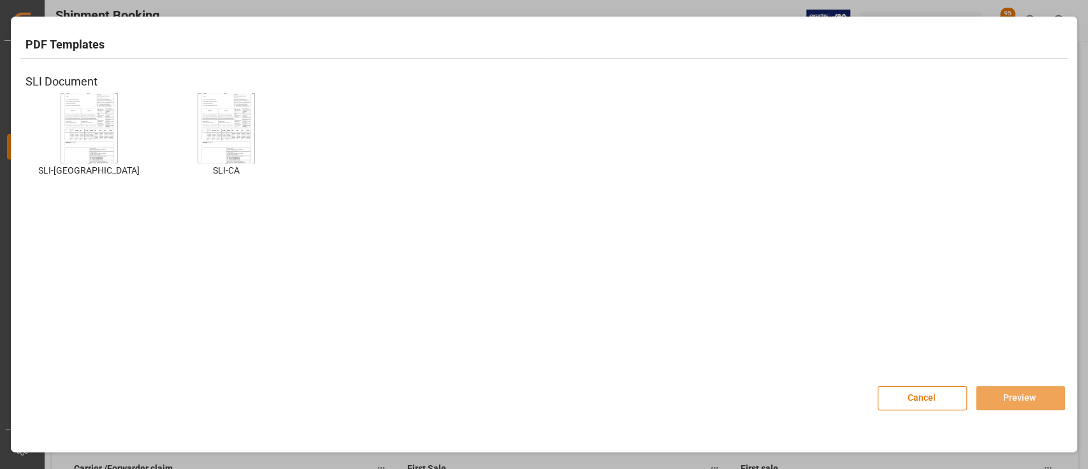
click at [85, 126] on img at bounding box center [89, 128] width 51 height 72
click at [1041, 402] on button "Preview" at bounding box center [1020, 398] width 89 height 24
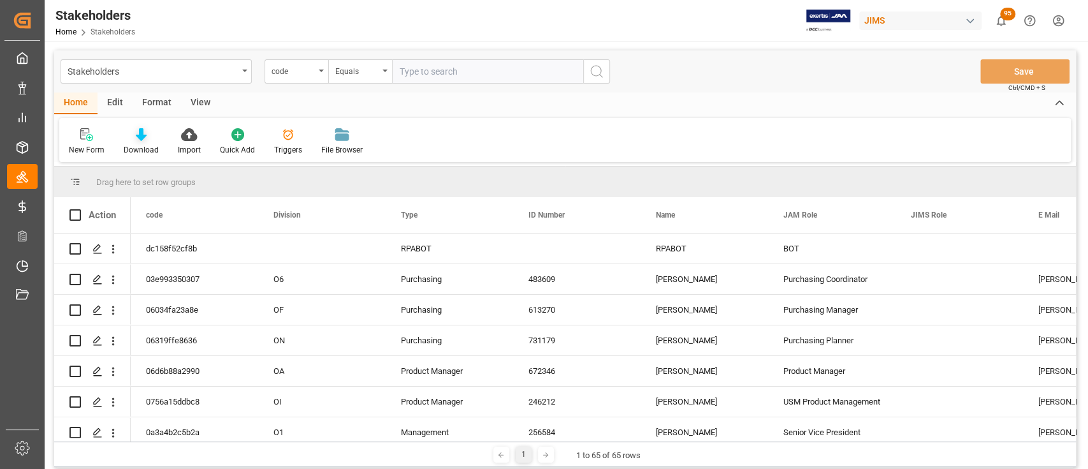
click at [141, 131] on icon at bounding box center [141, 134] width 11 height 13
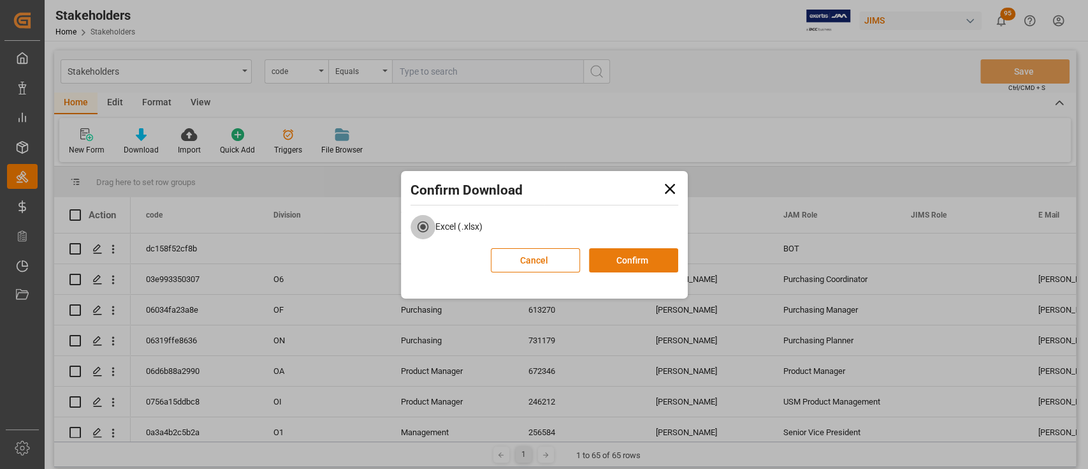
click at [617, 259] on button "Confirm" at bounding box center [633, 260] width 89 height 24
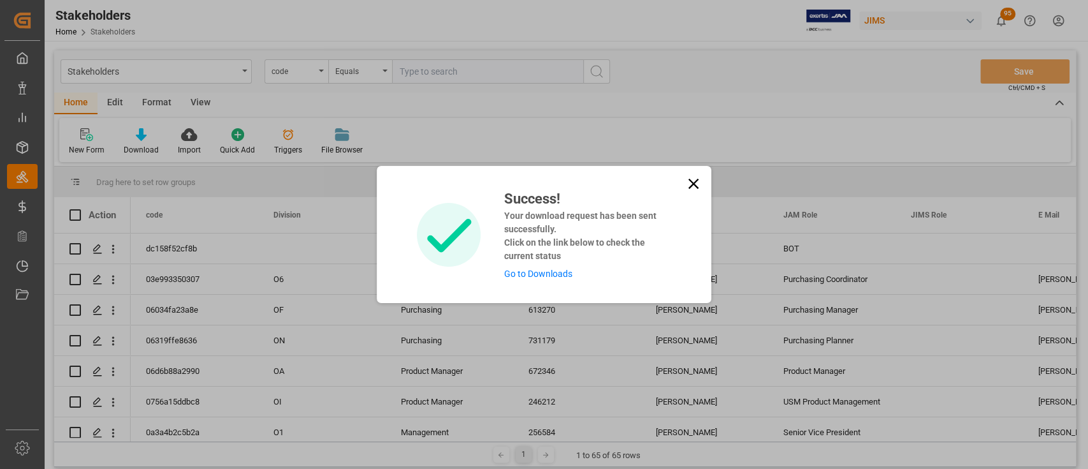
click at [536, 275] on link "Go to Downloads" at bounding box center [538, 273] width 68 height 10
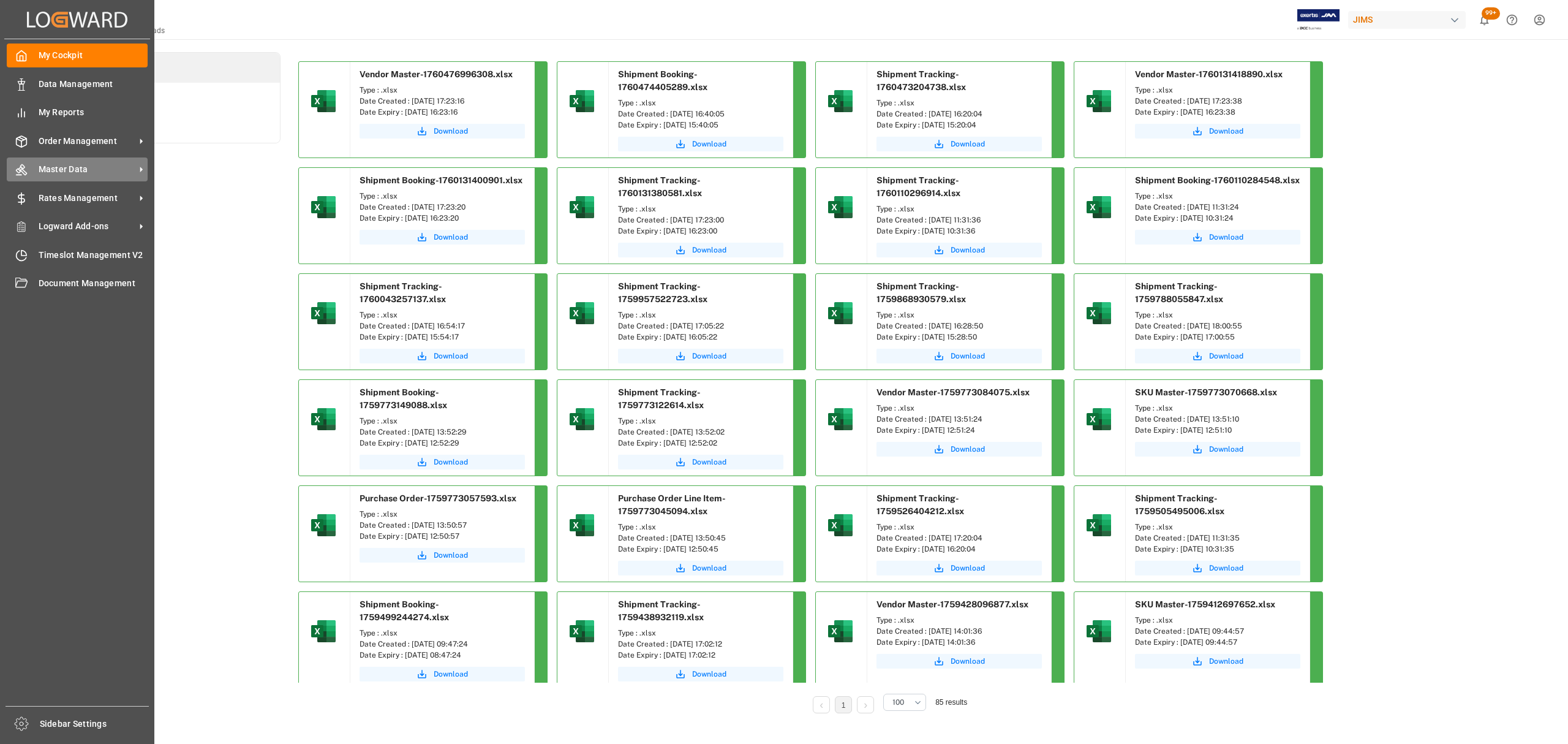
click at [81, 168] on span "Master Data" at bounding box center [86, 169] width 97 height 12
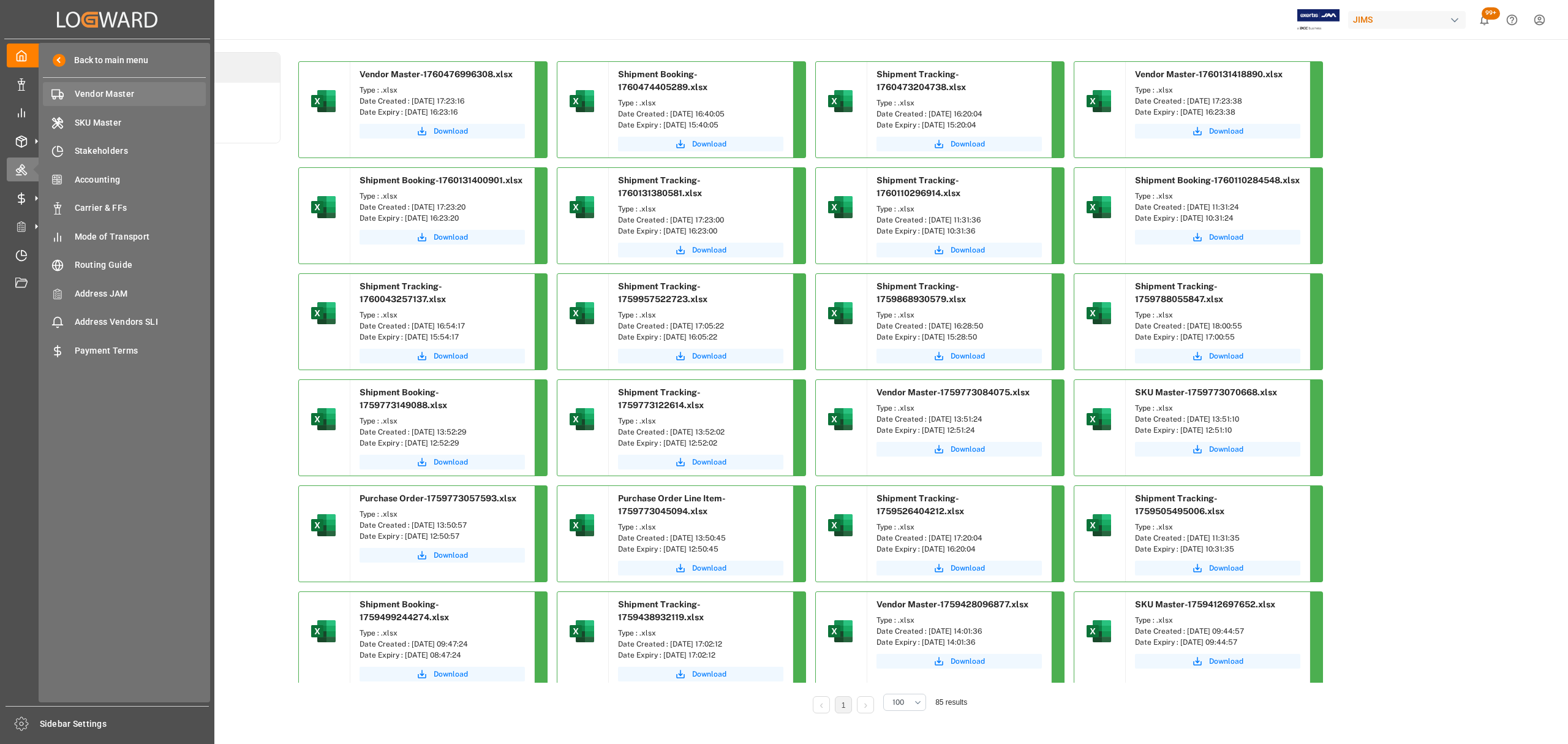
click at [110, 89] on span "Vendor Master" at bounding box center [140, 93] width 132 height 12
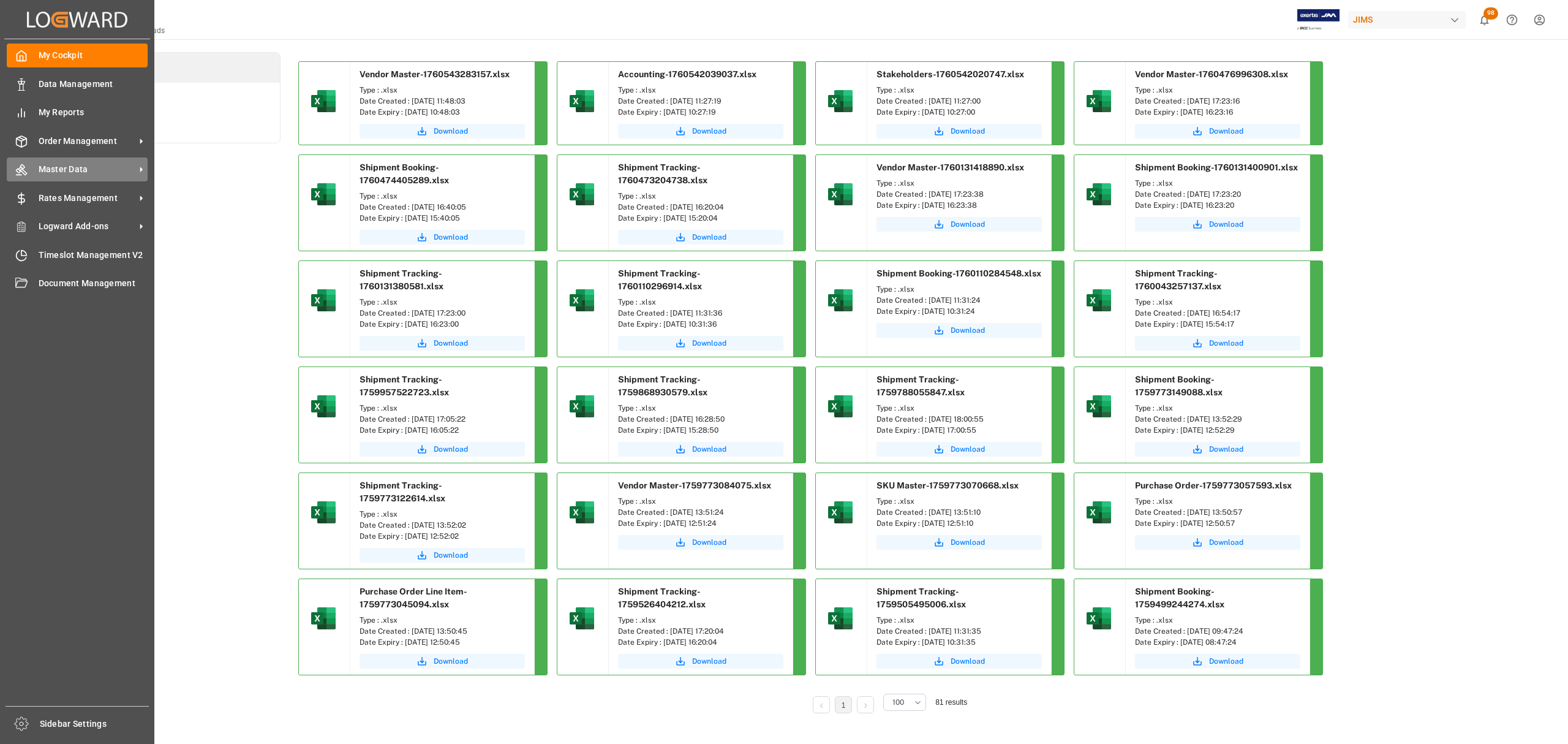
click at [74, 165] on span "Master Data" at bounding box center [86, 169] width 97 height 12
click at [92, 167] on span "Master Data" at bounding box center [86, 169] width 97 height 12
